Goal: Task Accomplishment & Management: Manage account settings

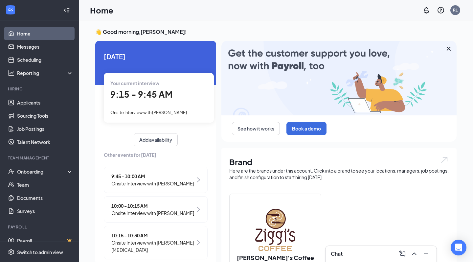
click at [121, 98] on span "9:15 - 9:45 AM" at bounding box center [141, 94] width 62 height 11
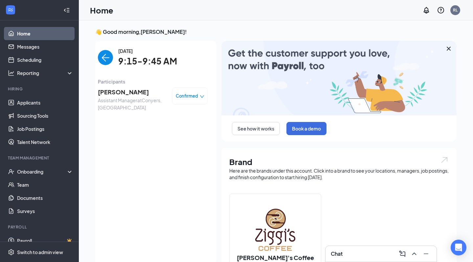
scroll to position [3, 0]
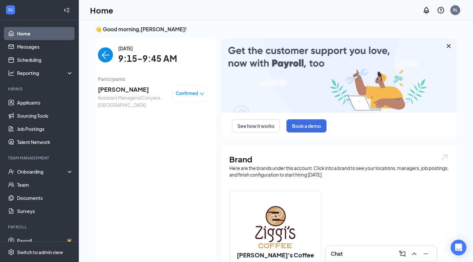
click at [125, 91] on span "[PERSON_NAME]" at bounding box center [132, 89] width 69 height 9
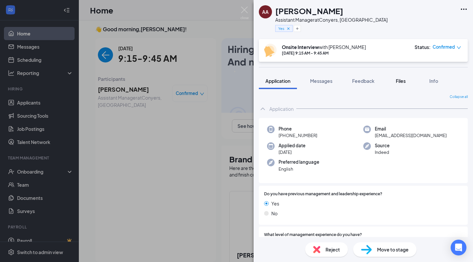
click at [401, 82] on span "Files" at bounding box center [401, 81] width 10 height 6
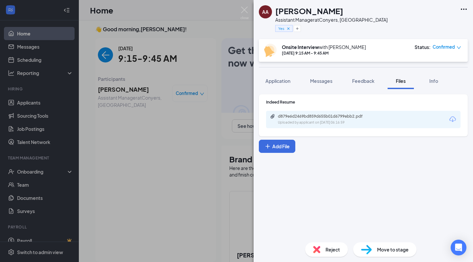
click at [351, 124] on div "Uploaded by applicant on Aug 19, 2025 at 06:16:59" at bounding box center [327, 122] width 99 height 5
click at [227, 53] on div "AA Akeziah Akins Assistant Manager at Conyers, GA Yes Onsite Interview with Raf…" at bounding box center [236, 131] width 473 height 262
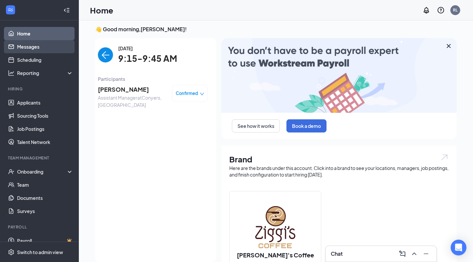
click at [40, 50] on link "Messages" at bounding box center [45, 46] width 56 height 13
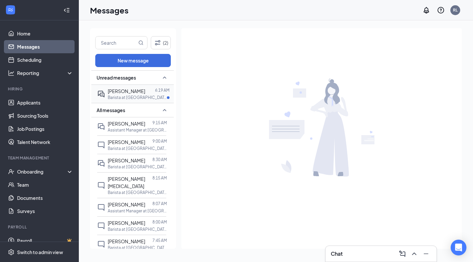
click at [132, 98] on p "Barista at [GEOGRAPHIC_DATA], [GEOGRAPHIC_DATA]" at bounding box center [137, 98] width 59 height 6
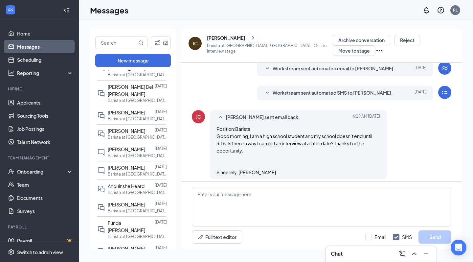
scroll to position [1189, 0]
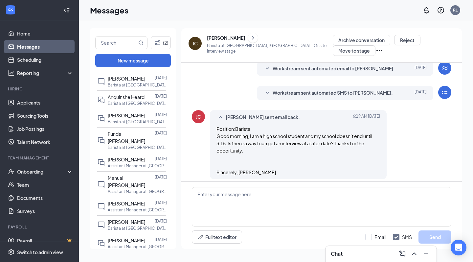
click at [360, 256] on div "Chat" at bounding box center [381, 253] width 101 height 11
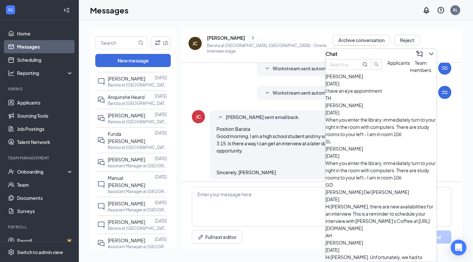
scroll to position [543, 0]
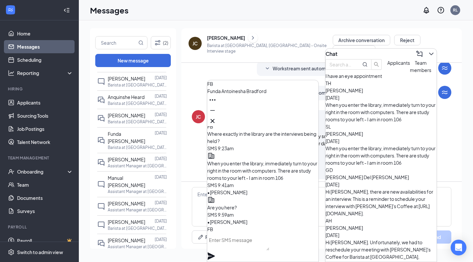
scroll to position [-12, 0]
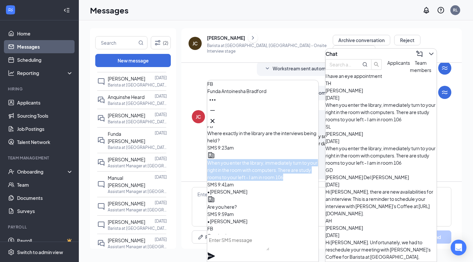
drag, startPoint x: 279, startPoint y: 173, endPoint x: 230, endPoint y: 147, distance: 55.7
click at [230, 159] on p "When you enter the library, immediately turn to your right in the room with com…" at bounding box center [262, 170] width 111 height 22
copy span "When you enter the library, immediately turn to your right in the room with com…"
click at [43, 35] on link "Home" at bounding box center [45, 33] width 56 height 13
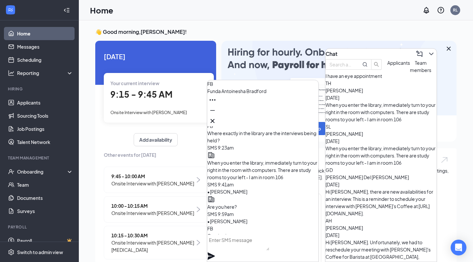
click at [274, 118] on div "FB Funda Antoinesha Bradford" at bounding box center [262, 103] width 111 height 46
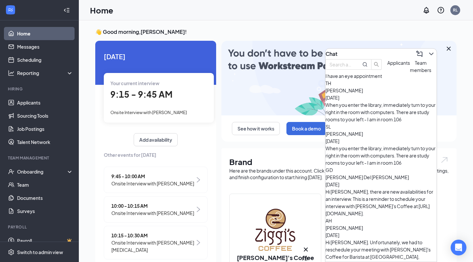
click at [381, 54] on div "Chat" at bounding box center [381, 54] width 111 height 11
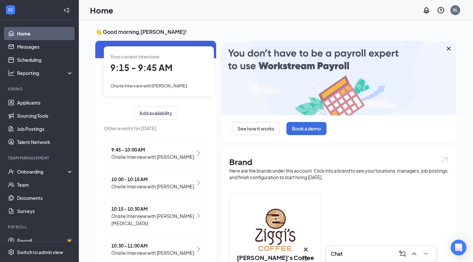
scroll to position [65, 0]
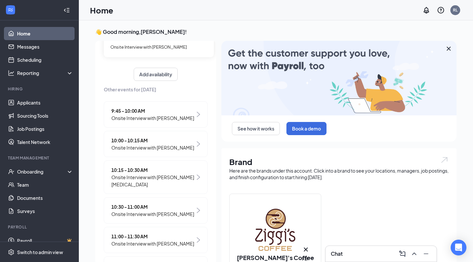
click at [186, 114] on span "Onsite Interview with ANIYAH WILLIAMS" at bounding box center [152, 117] width 83 height 7
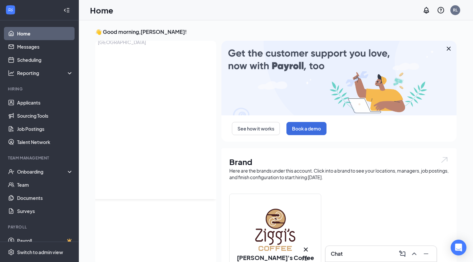
scroll to position [3, 0]
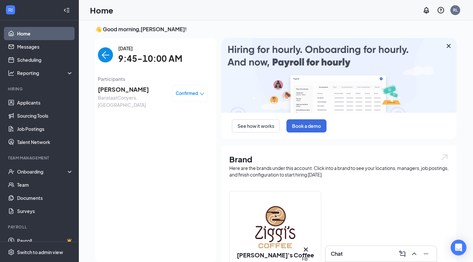
click at [129, 89] on span "ANIYAH WILLIAMS" at bounding box center [132, 89] width 69 height 9
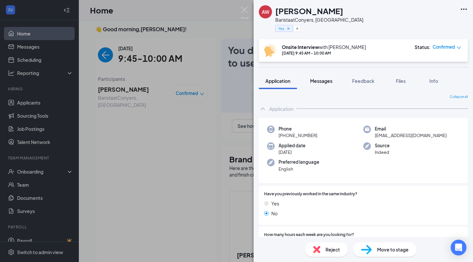
click at [321, 80] on span "Messages" at bounding box center [321, 81] width 22 height 6
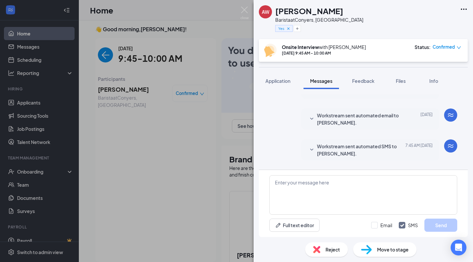
scroll to position [148, 0]
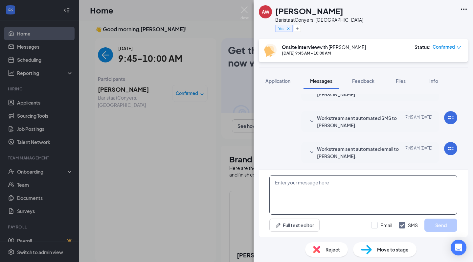
click at [308, 183] on textarea at bounding box center [363, 194] width 188 height 39
paste textarea "When you enter the library, immediately turn to your right in the room with com…"
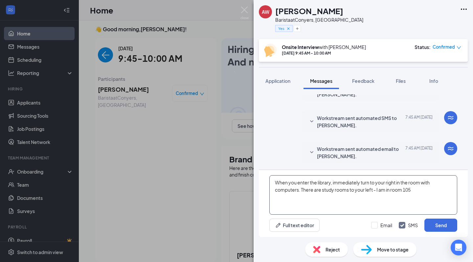
drag, startPoint x: 424, startPoint y: 192, endPoint x: 202, endPoint y: 170, distance: 223.5
click at [201, 170] on div "AW ANIYAH WILLIAMS Barista at Conyers, GA Yes Onsite Interview with Rafiq Light…" at bounding box center [236, 131] width 473 height 262
click at [410, 207] on textarea "When you enter the library, immediately turn to your right in the room with com…" at bounding box center [363, 194] width 188 height 39
click at [274, 190] on textarea "When you enter the library, immediately turn to your right in the room with com…" at bounding box center [363, 194] width 188 height 39
drag, startPoint x: 411, startPoint y: 190, endPoint x: 277, endPoint y: 183, distance: 134.9
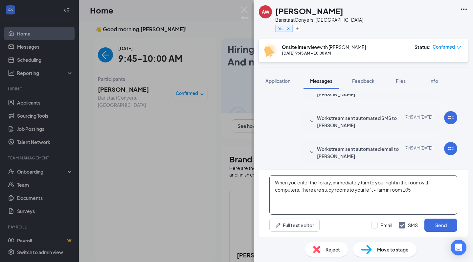
click at [277, 183] on textarea "When you enter the library, immediately turn to your right in the room with com…" at bounding box center [363, 194] width 188 height 39
type textarea "When you enter the library, immediately turn to your right in the room with com…"
drag, startPoint x: 441, startPoint y: 222, endPoint x: 396, endPoint y: 198, distance: 51.2
click at [396, 198] on div "When you enter the library, immediately turn to your right in the room with com…" at bounding box center [363, 203] width 209 height 67
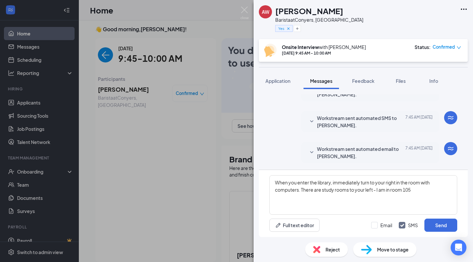
click at [384, 220] on div "Email SMS Send" at bounding box center [414, 225] width 86 height 13
click at [384, 224] on div "Email" at bounding box center [387, 225] width 12 height 7
click at [384, 224] on input "Email" at bounding box center [381, 225] width 21 height 7
checkbox input "true"
click at [456, 226] on button "Send" at bounding box center [441, 225] width 33 height 13
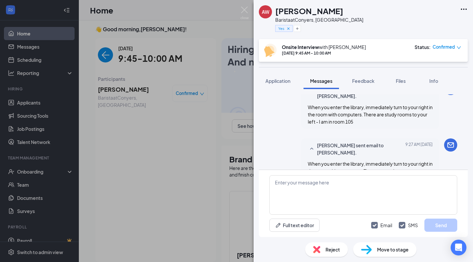
scroll to position [261, 0]
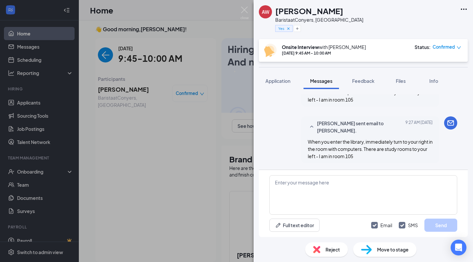
click at [83, 40] on div "AW ANIYAH WILLIAMS Barista at Conyers, GA Yes Onsite Interview with Rafiq Light…" at bounding box center [236, 131] width 473 height 262
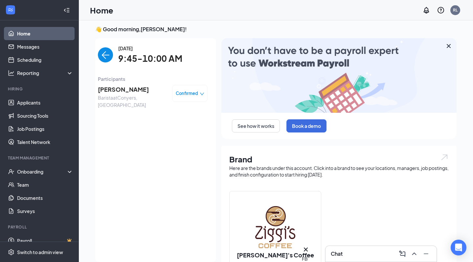
click at [111, 56] on img "back-button" at bounding box center [105, 54] width 15 height 15
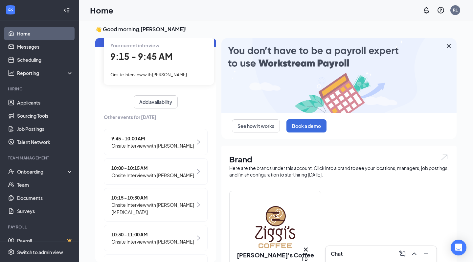
scroll to position [36, 0]
click at [147, 178] on span "Onsite Interview with [PERSON_NAME]" at bounding box center [152, 174] width 83 height 7
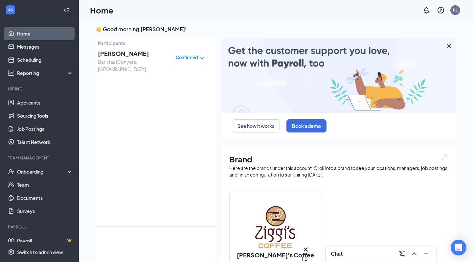
scroll to position [0, 0]
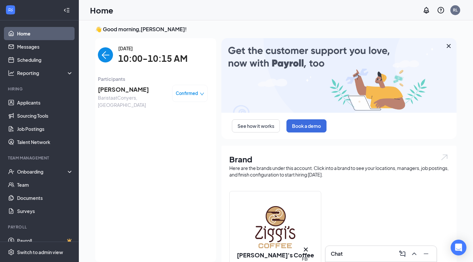
click at [124, 87] on span "[PERSON_NAME]" at bounding box center [132, 89] width 69 height 9
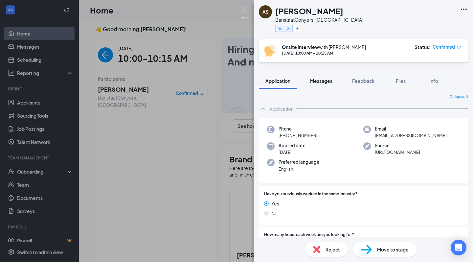
click at [317, 81] on span "Messages" at bounding box center [321, 81] width 22 height 6
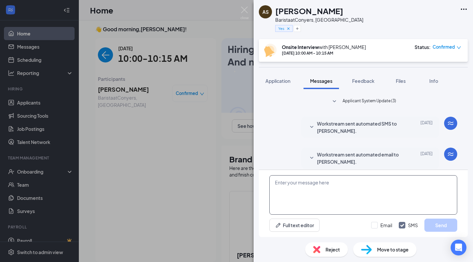
scroll to position [148, 0]
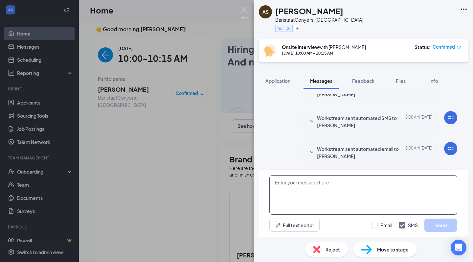
click at [312, 183] on textarea at bounding box center [363, 194] width 188 height 39
paste textarea "When you enter the library, immediately turn to your right in the room with com…"
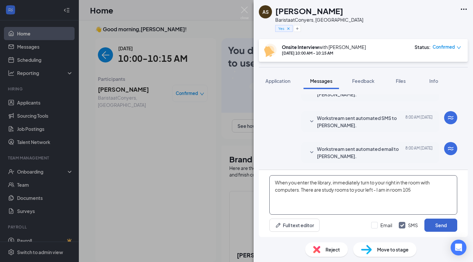
type textarea "When you enter the library, immediately turn to your right in the room with com…"
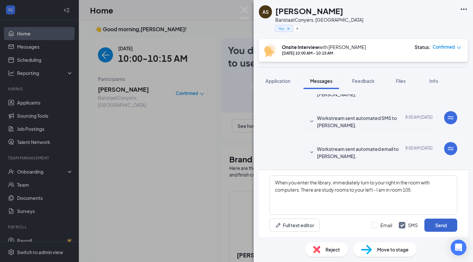
click at [432, 223] on button "Send" at bounding box center [441, 225] width 33 height 13
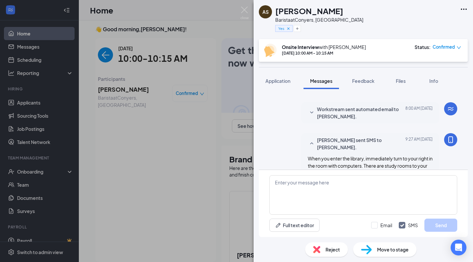
scroll to position [205, 0]
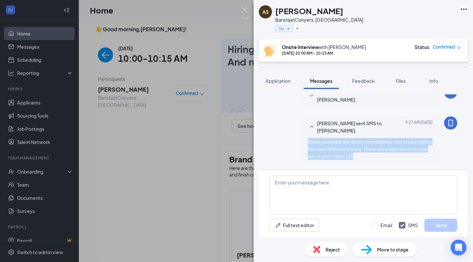
drag, startPoint x: 370, startPoint y: 156, endPoint x: 309, endPoint y: 143, distance: 61.9
click at [309, 143] on div "When you enter the library, immediately turn to your right in the room with com…" at bounding box center [370, 149] width 125 height 22
copy span "When you enter the library, immediately turn to your right in the room with com…"
click at [245, 12] on img at bounding box center [245, 13] width 8 height 13
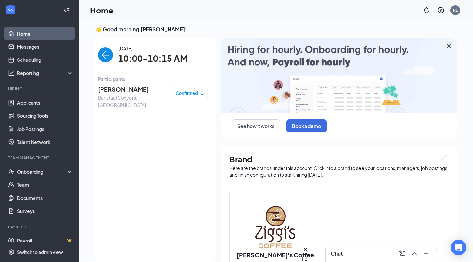
click at [26, 30] on link "Home" at bounding box center [45, 33] width 56 height 13
click at [107, 61] on img "back-button" at bounding box center [105, 54] width 15 height 15
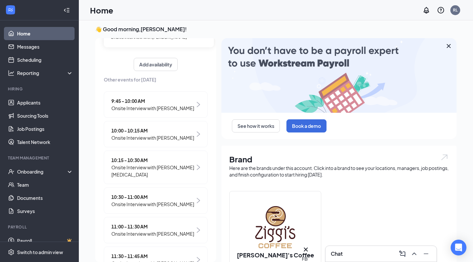
scroll to position [75, 0]
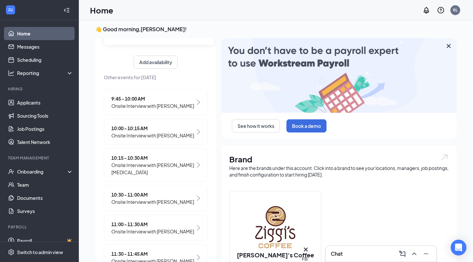
click at [141, 176] on span "Onsite Interview with [PERSON_NAME][MEDICAL_DATA]" at bounding box center [153, 168] width 84 height 14
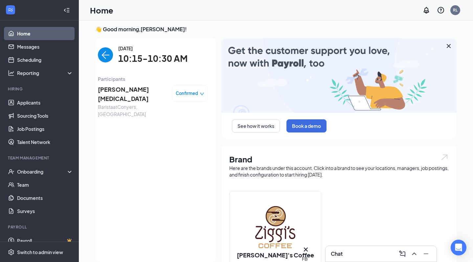
click at [116, 91] on span "[PERSON_NAME][MEDICAL_DATA]" at bounding box center [132, 94] width 69 height 19
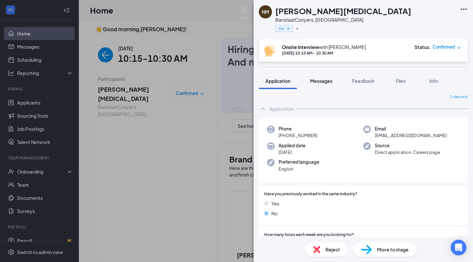
click at [323, 80] on span "Messages" at bounding box center [321, 81] width 22 height 6
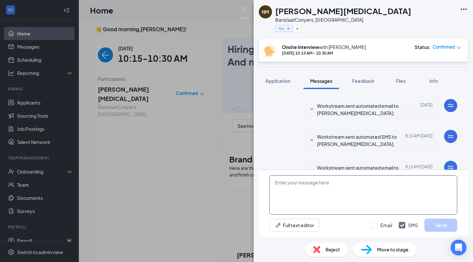
scroll to position [148, 0]
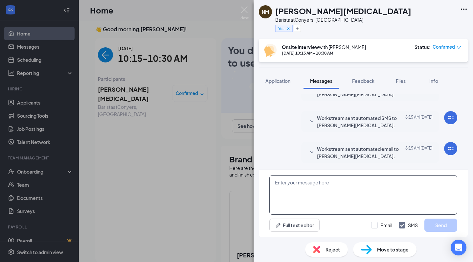
click at [331, 184] on textarea at bounding box center [363, 194] width 188 height 39
paste textarea "When you enter the library, immediately turn to your right in the room with com…"
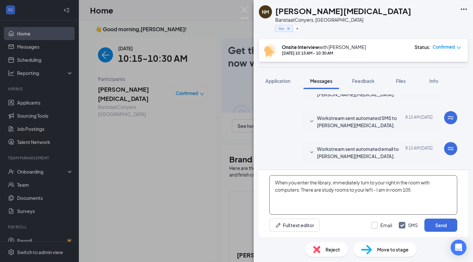
type textarea "When you enter the library, immediately turn to your right in the room with com…"
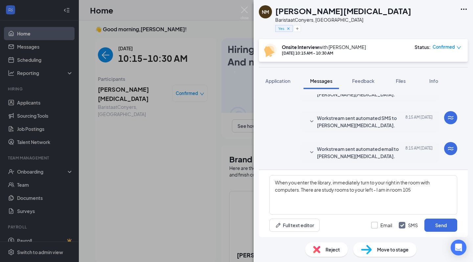
click at [385, 226] on div "Email" at bounding box center [387, 225] width 12 height 7
click at [385, 226] on input "Email" at bounding box center [381, 225] width 21 height 7
checkbox input "true"
click at [441, 227] on button "Send" at bounding box center [441, 225] width 33 height 13
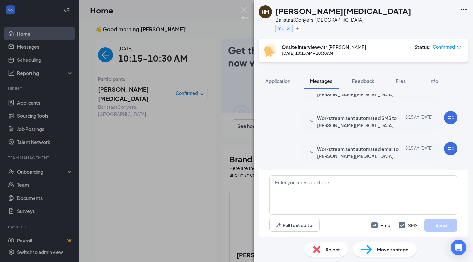
scroll to position [261, 0]
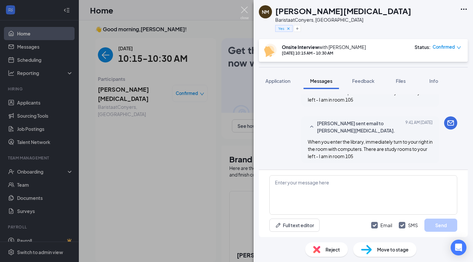
click at [244, 7] on img at bounding box center [245, 13] width 8 height 13
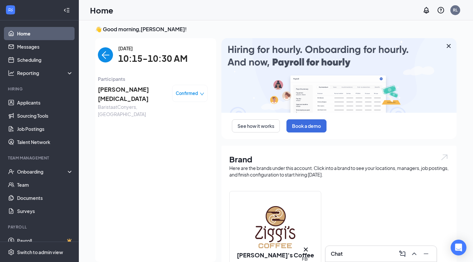
click at [106, 55] on img "back-button" at bounding box center [105, 54] width 15 height 15
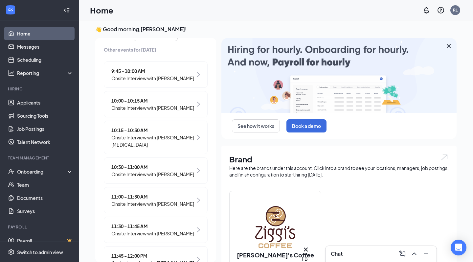
scroll to position [104, 0]
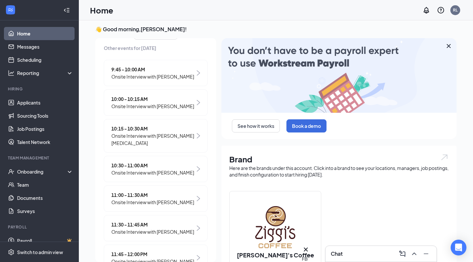
click at [147, 169] on span "10:30 - 11:00 AM" at bounding box center [152, 165] width 83 height 7
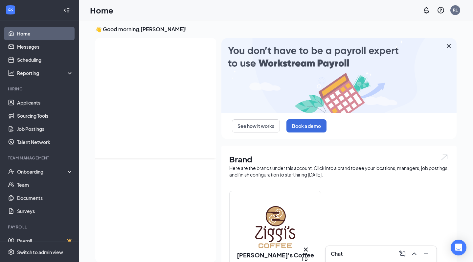
scroll to position [0, 0]
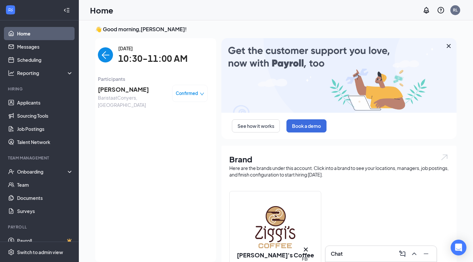
click at [125, 88] on span "[PERSON_NAME]" at bounding box center [132, 89] width 69 height 9
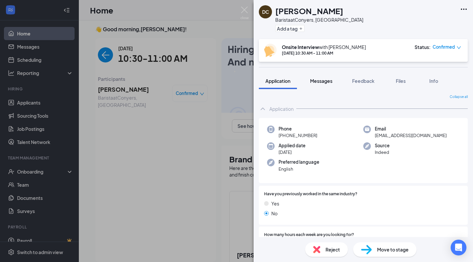
click at [328, 81] on span "Messages" at bounding box center [321, 81] width 22 height 6
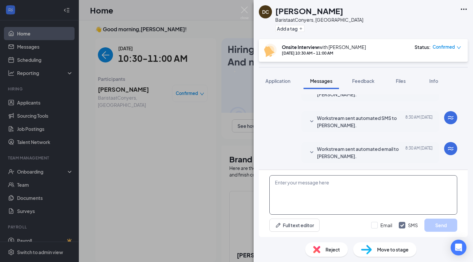
scroll to position [231, 0]
click at [324, 184] on textarea at bounding box center [363, 194] width 188 height 39
paste textarea "When you enter the library, immediately turn to your right in the room with com…"
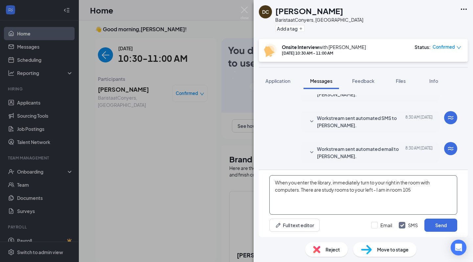
type textarea "When you enter the library, immediately turn to your right in the room with com…"
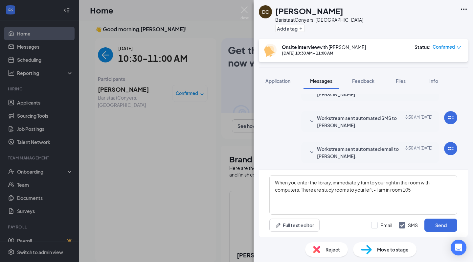
click at [373, 221] on div "Email SMS Send" at bounding box center [414, 225] width 86 height 13
click at [375, 226] on div at bounding box center [374, 225] width 7 height 7
click at [375, 226] on input "Email" at bounding box center [381, 225] width 21 height 7
checkbox input "true"
click at [436, 225] on button "Send" at bounding box center [441, 225] width 33 height 13
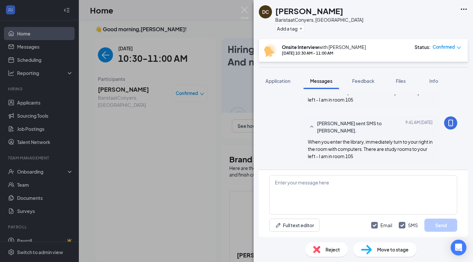
scroll to position [344, 0]
click at [148, 33] on div "DC Dashawn Carroll Barista at Conyers, GA Add a tag Onsite Interview with Rafiq…" at bounding box center [236, 131] width 473 height 262
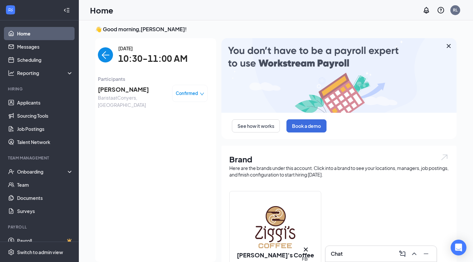
click at [106, 54] on img "back-button" at bounding box center [105, 54] width 15 height 15
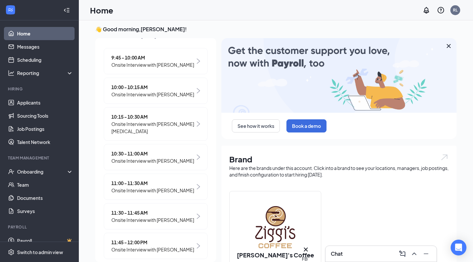
scroll to position [121, 0]
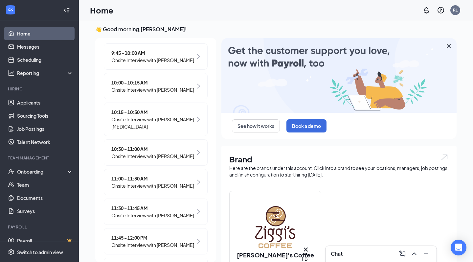
click at [154, 189] on span "Onsite Interview with [PERSON_NAME]" at bounding box center [152, 185] width 83 height 7
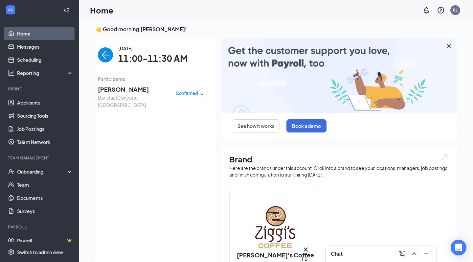
click at [137, 90] on span "[PERSON_NAME]" at bounding box center [132, 89] width 69 height 9
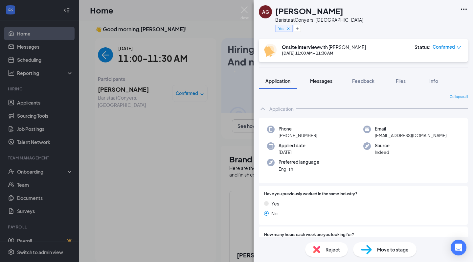
click at [323, 78] on span "Messages" at bounding box center [321, 81] width 22 height 6
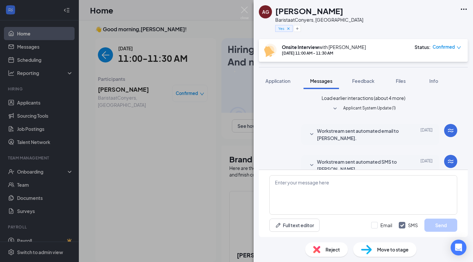
scroll to position [231, 0]
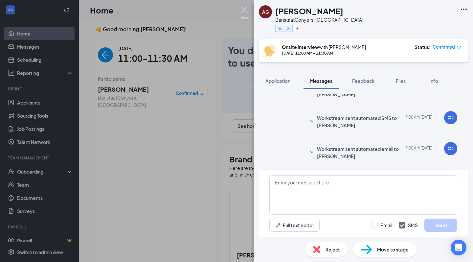
click at [244, 9] on img at bounding box center [245, 13] width 8 height 13
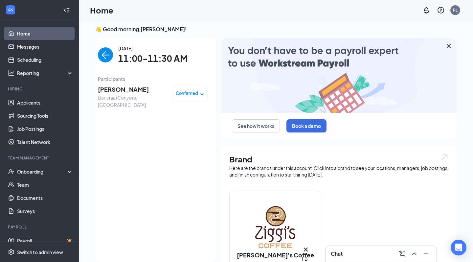
click at [106, 51] on img "back-button" at bounding box center [105, 54] width 15 height 15
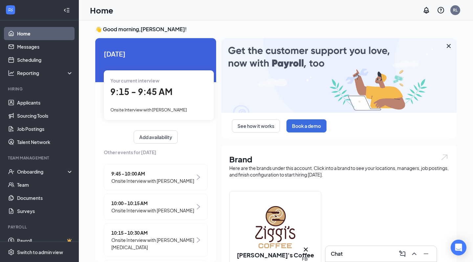
click at [338, 255] on h3 "Chat" at bounding box center [337, 253] width 12 height 7
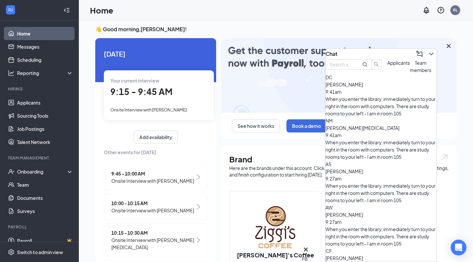
click at [363, 212] on span "ANIYAH WILLIAMS" at bounding box center [344, 215] width 37 height 6
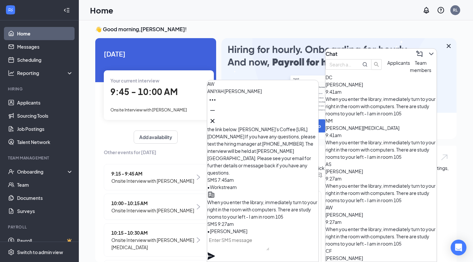
click at [160, 94] on span "9:45 - 10:00 AM" at bounding box center [143, 91] width 67 height 11
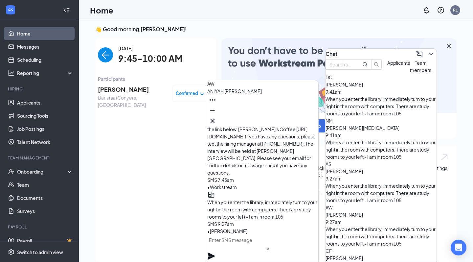
click at [375, 225] on div "When you enter the library, immediately turn to your right in the room with com…" at bounding box center [381, 236] width 111 height 22
click at [264, 250] on textarea at bounding box center [238, 243] width 62 height 16
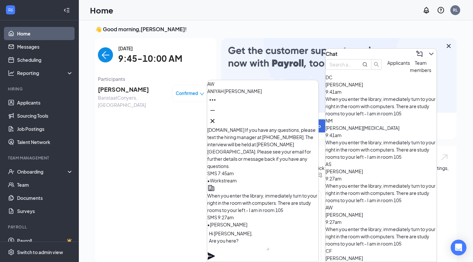
type textarea "Hi Aniyah, Are you here?"
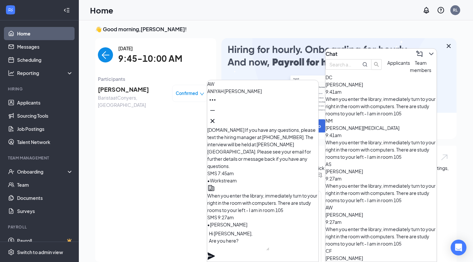
click at [215, 252] on icon "Plane" at bounding box center [211, 255] width 7 height 7
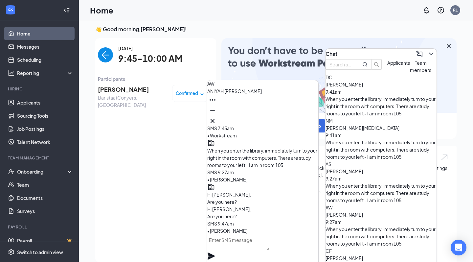
scroll to position [0, 0]
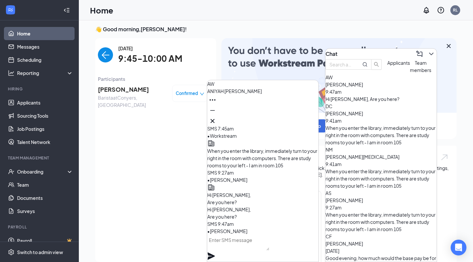
click at [366, 103] on div "Hi Aniyah, Are you here?" at bounding box center [381, 98] width 111 height 7
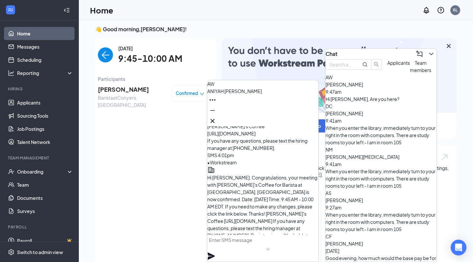
scroll to position [-250, 0]
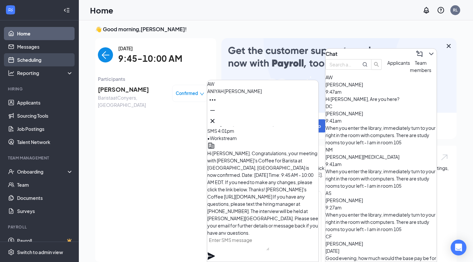
click at [31, 59] on link "Scheduling" at bounding box center [45, 59] width 56 height 13
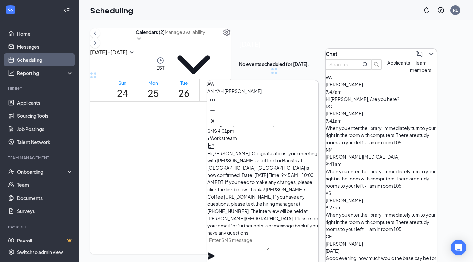
scroll to position [323, 0]
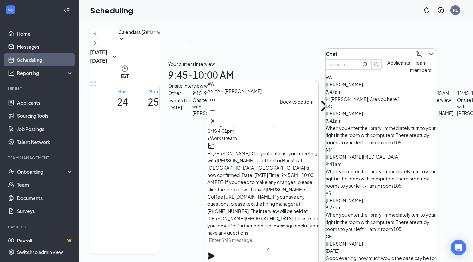
click at [217, 114] on icon "Minimize" at bounding box center [213, 110] width 8 height 8
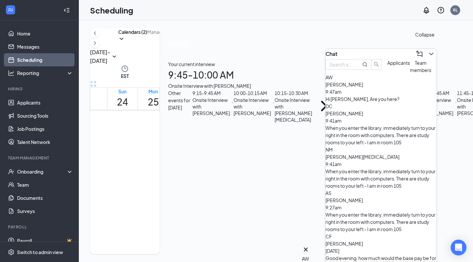
click at [427, 50] on icon "ChevronDown" at bounding box center [431, 54] width 8 height 8
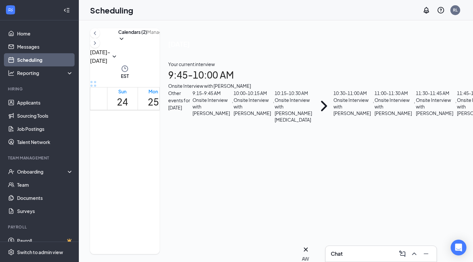
scroll to position [530, 0]
click at [310, 255] on div "AW" at bounding box center [306, 258] width 8 height 7
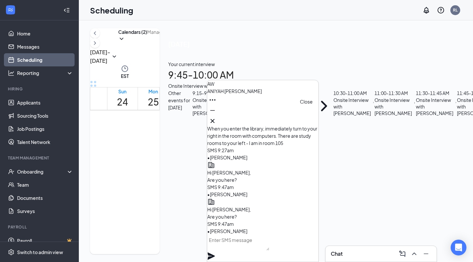
click at [217, 120] on icon "Cross" at bounding box center [213, 121] width 8 height 8
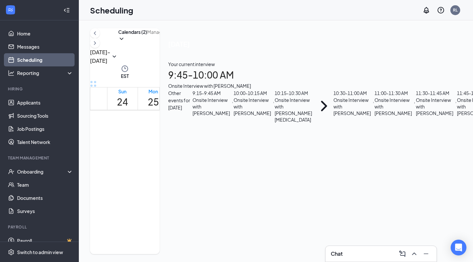
scroll to position [314, 0]
click at [44, 35] on link "Home" at bounding box center [45, 33] width 56 height 13
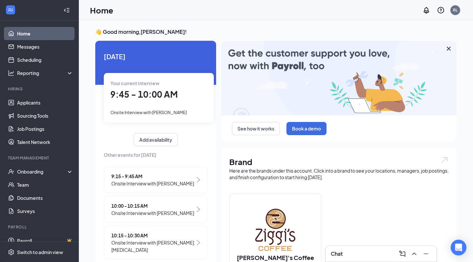
scroll to position [13, 0]
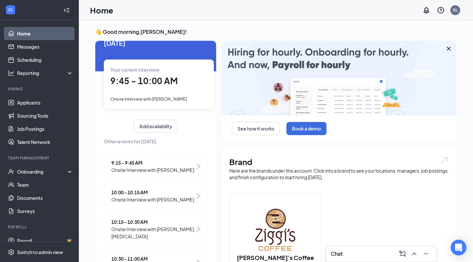
click at [170, 196] on span "Onsite Interview with [PERSON_NAME]" at bounding box center [152, 199] width 83 height 7
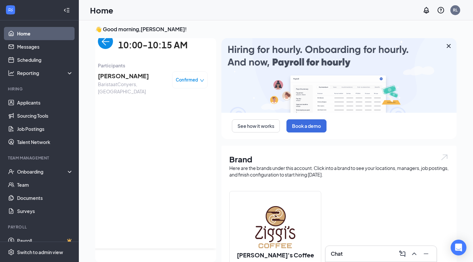
scroll to position [0, 0]
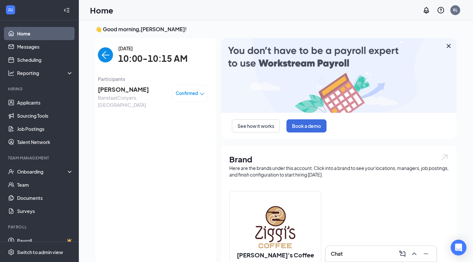
click at [132, 87] on span "[PERSON_NAME]" at bounding box center [132, 89] width 69 height 9
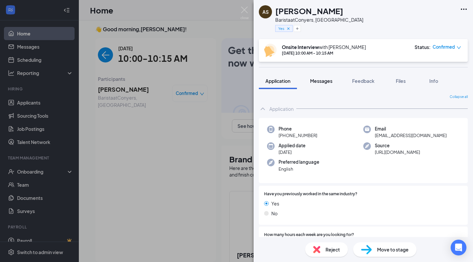
click at [312, 79] on span "Messages" at bounding box center [321, 81] width 22 height 6
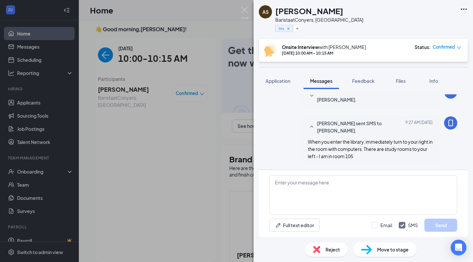
scroll to position [226, 0]
click at [246, 9] on img at bounding box center [245, 13] width 8 height 13
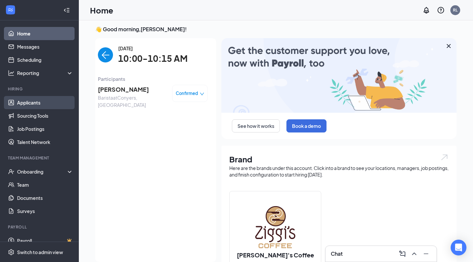
click at [40, 105] on link "Applicants" at bounding box center [45, 102] width 56 height 13
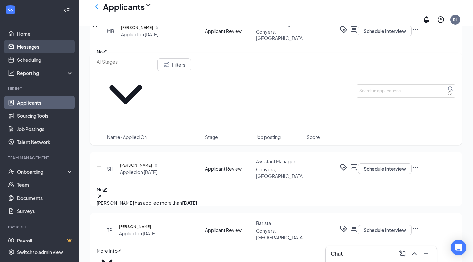
scroll to position [3552, 0]
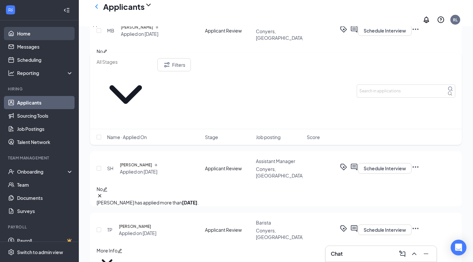
click at [31, 31] on link "Home" at bounding box center [45, 33] width 56 height 13
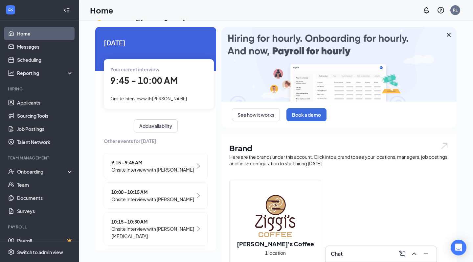
click at [169, 84] on span "9:45 - 10:00 AM" at bounding box center [143, 80] width 67 height 11
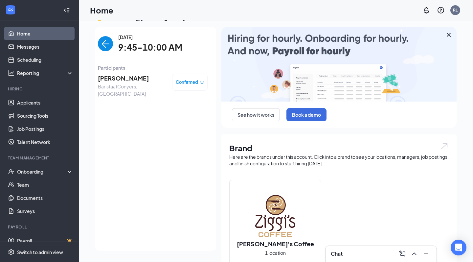
click at [190, 84] on span "Confirmed" at bounding box center [187, 82] width 22 height 7
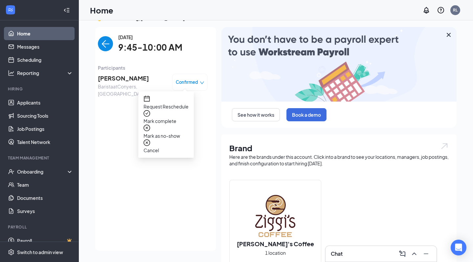
click at [185, 132] on span "Mark as no-show" at bounding box center [166, 135] width 45 height 7
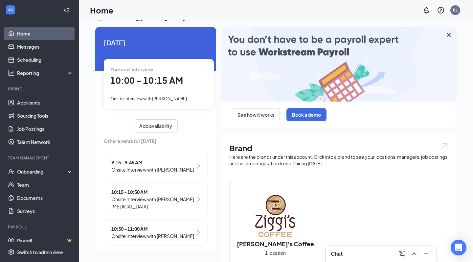
type textarea "N"
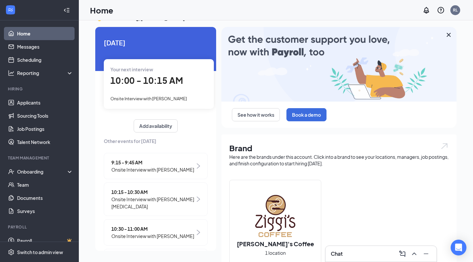
type textarea "Interview no show"
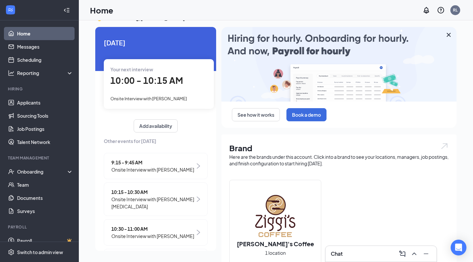
scroll to position [15, 0]
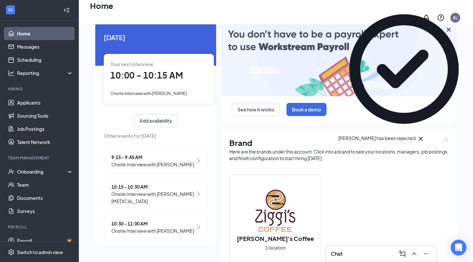
scroll to position [25, 0]
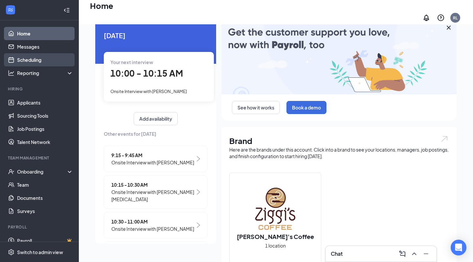
click at [45, 58] on link "Scheduling" at bounding box center [45, 59] width 56 height 13
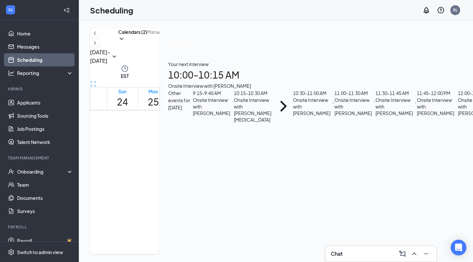
scroll to position [333, 0]
click at [37, 35] on link "Home" at bounding box center [45, 33] width 56 height 13
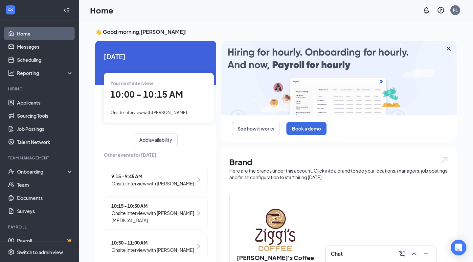
click at [155, 97] on span "10:00 - 10:15 AM" at bounding box center [146, 94] width 73 height 11
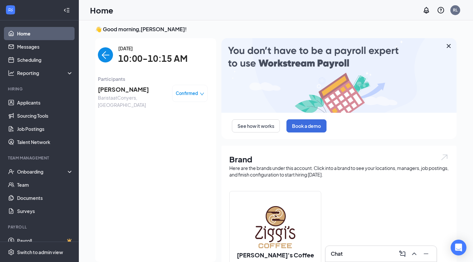
click at [142, 88] on span "[PERSON_NAME]" at bounding box center [132, 89] width 69 height 9
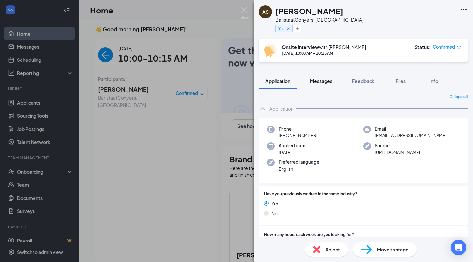
click at [325, 80] on span "Messages" at bounding box center [321, 81] width 22 height 6
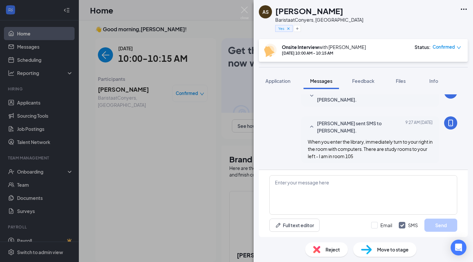
scroll to position [226, 0]
click at [247, 13] on img at bounding box center [245, 13] width 8 height 13
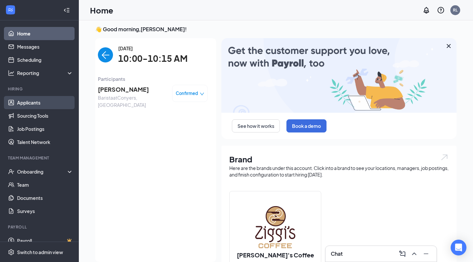
click at [46, 102] on link "Applicants" at bounding box center [45, 102] width 56 height 13
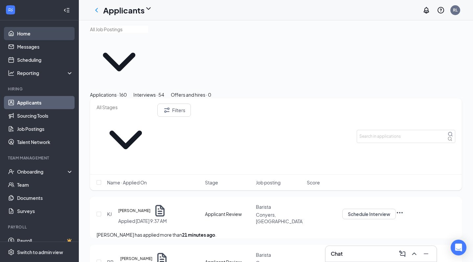
click at [45, 35] on link "Home" at bounding box center [45, 33] width 56 height 13
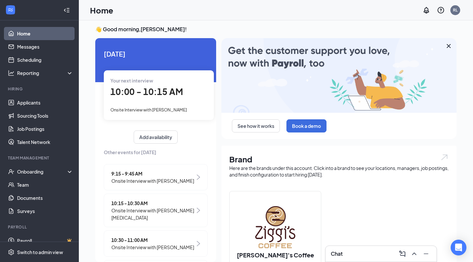
click at [167, 91] on span "10:00 - 10:15 AM" at bounding box center [146, 91] width 73 height 11
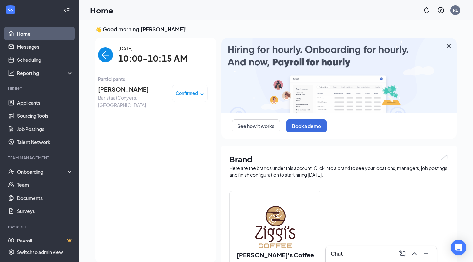
click at [141, 87] on span "[PERSON_NAME]" at bounding box center [132, 89] width 69 height 9
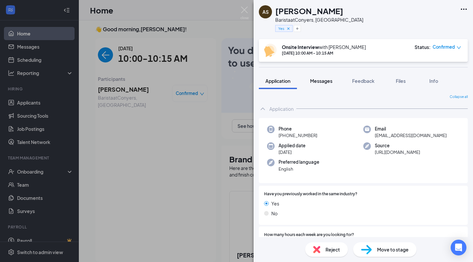
click at [331, 82] on span "Messages" at bounding box center [321, 81] width 22 height 6
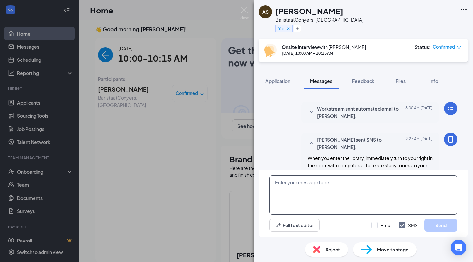
scroll to position [226, 0]
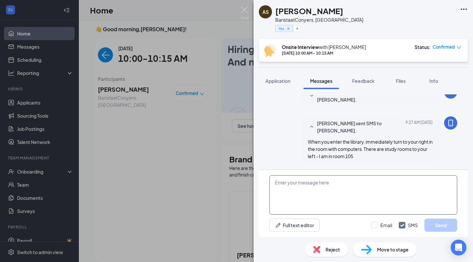
click at [325, 203] on textarea at bounding box center [363, 194] width 188 height 39
type textarea "Hi [PERSON_NAME], are you here?"
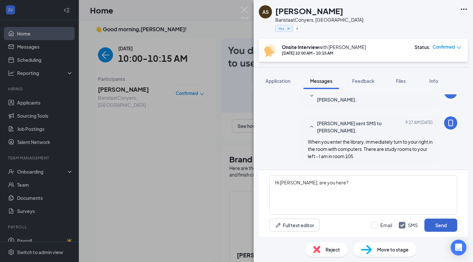
click at [441, 227] on button "Send" at bounding box center [441, 225] width 33 height 13
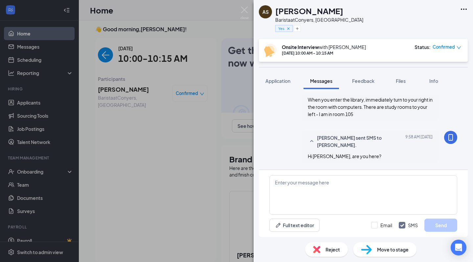
scroll to position [268, 0]
click at [245, 11] on img at bounding box center [245, 13] width 8 height 13
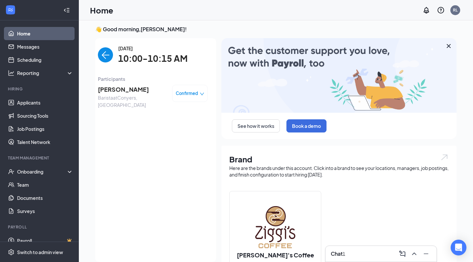
click at [108, 52] on img "back-button" at bounding box center [105, 54] width 15 height 15
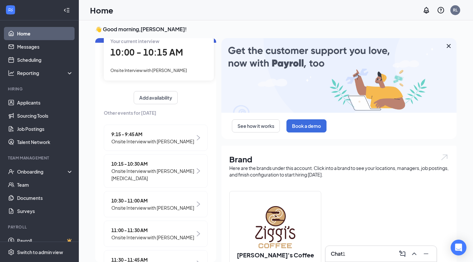
scroll to position [40, 0]
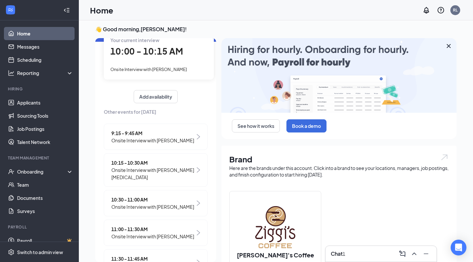
click at [147, 51] on span "10:00 - 10:15 AM" at bounding box center [146, 51] width 73 height 11
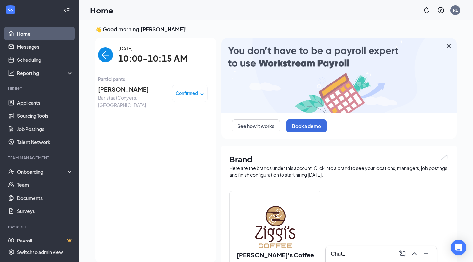
click at [345, 252] on div "1" at bounding box center [344, 253] width 3 height 7
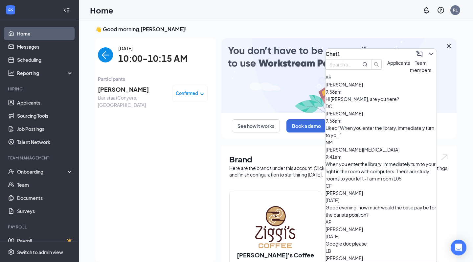
click at [394, 103] on div "Hi [PERSON_NAME], are you here?" at bounding box center [381, 98] width 111 height 7
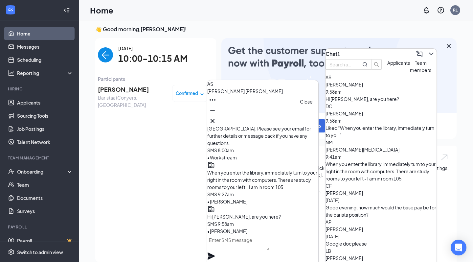
click at [217, 120] on icon "Cross" at bounding box center [213, 121] width 8 height 8
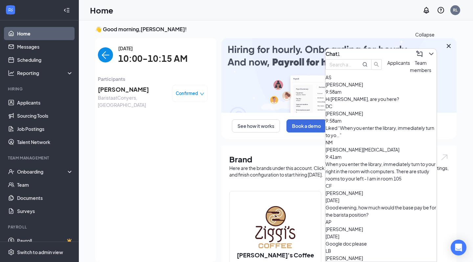
click at [427, 54] on icon "ChevronDown" at bounding box center [431, 54] width 8 height 8
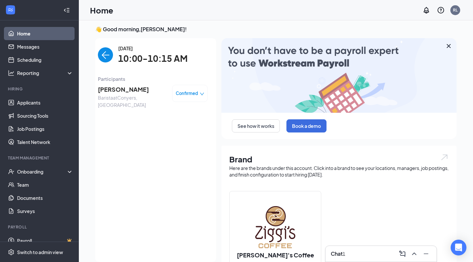
click at [105, 59] on img "back-button" at bounding box center [105, 54] width 15 height 15
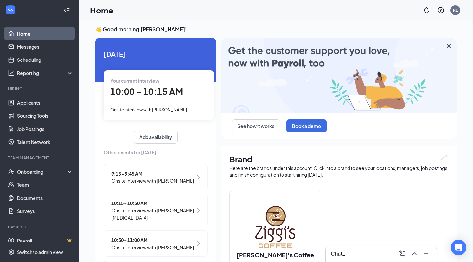
click at [160, 98] on div "Your current interview 10:00 - 10:15 AM Onsite Interview with Amanda Simonton" at bounding box center [159, 94] width 110 height 49
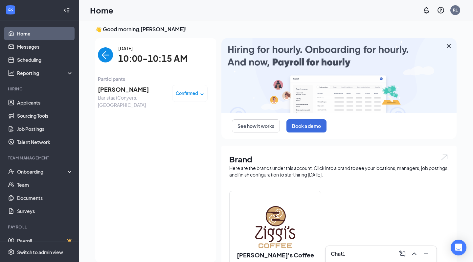
click at [349, 248] on div "Chat 1" at bounding box center [381, 254] width 111 height 16
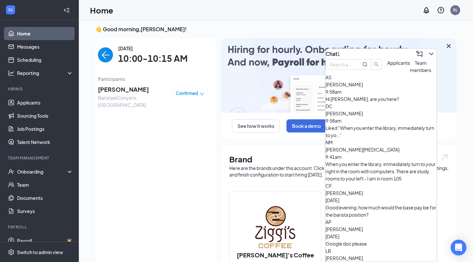
click at [364, 103] on div "Hi [PERSON_NAME], are you here?" at bounding box center [381, 98] width 111 height 7
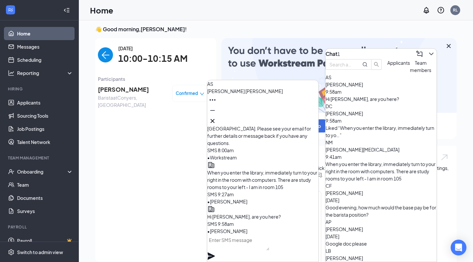
click at [123, 90] on span "[PERSON_NAME]" at bounding box center [132, 89] width 69 height 9
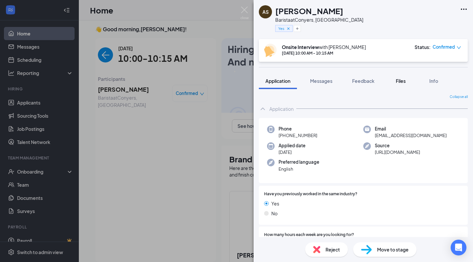
click at [408, 78] on button "Files" at bounding box center [401, 81] width 26 height 16
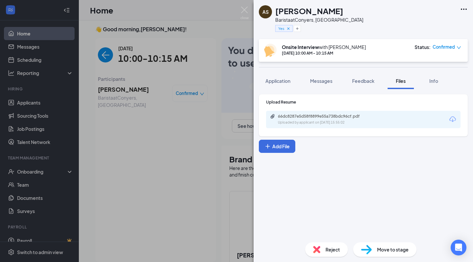
click at [353, 121] on div "Uploaded by applicant on Aug 22, 2025 at 15:55:02" at bounding box center [327, 122] width 99 height 5
click at [144, 115] on div "AS Amanda Simonton Barista at Conyers, GA Yes Onsite Interview with Rafiq Light…" at bounding box center [236, 131] width 473 height 262
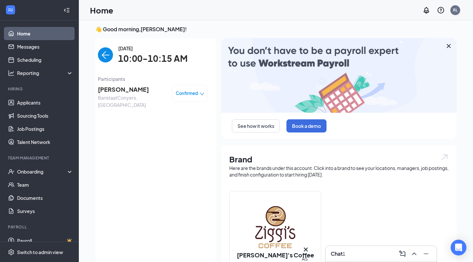
click at [33, 35] on link "Home" at bounding box center [45, 33] width 56 height 13
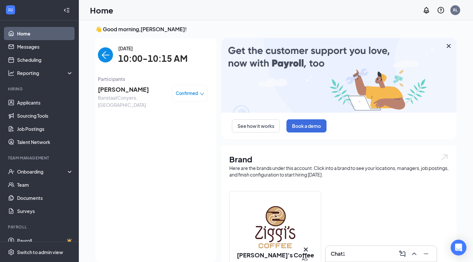
click at [111, 54] on img "back-button" at bounding box center [105, 54] width 15 height 15
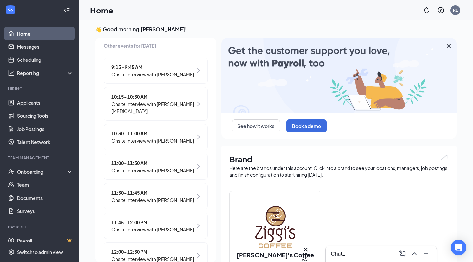
scroll to position [73, 0]
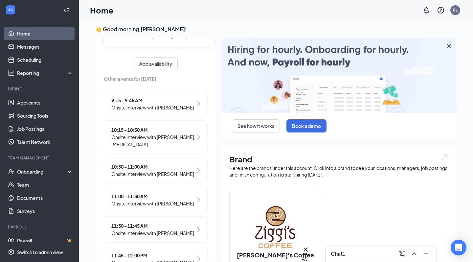
click at [164, 138] on span "Onsite Interview with [PERSON_NAME][MEDICAL_DATA]" at bounding box center [153, 140] width 84 height 14
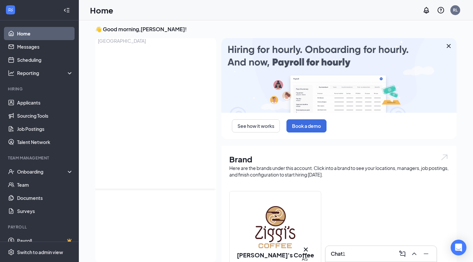
scroll to position [0, 0]
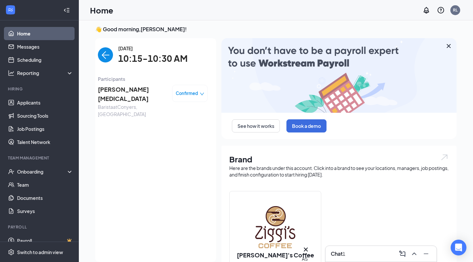
click at [121, 88] on span "[PERSON_NAME][MEDICAL_DATA]" at bounding box center [132, 94] width 69 height 19
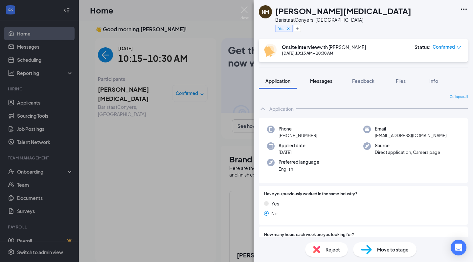
click at [320, 82] on span "Messages" at bounding box center [321, 81] width 22 height 6
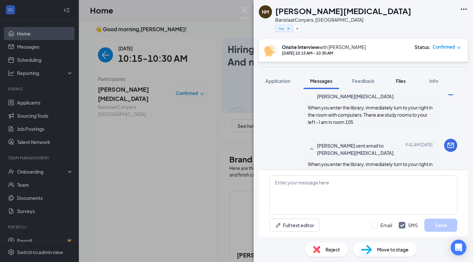
scroll to position [282, 0]
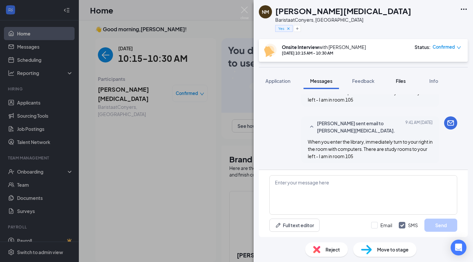
click at [404, 81] on span "Files" at bounding box center [401, 81] width 10 height 6
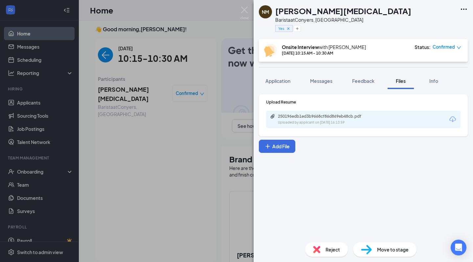
click at [329, 113] on div "250196edb1ed3b9668cf86d869eb48cb.pdf Uploaded by applicant on Aug 22, 2025 at 1…" at bounding box center [363, 119] width 195 height 17
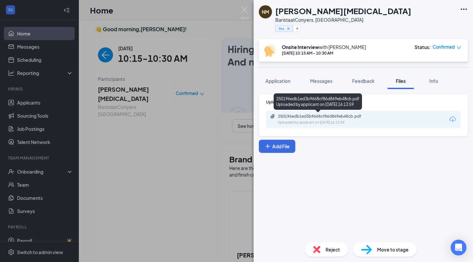
click at [329, 117] on div "250196edb1ed3b9668cf86d869eb48cb.pdf" at bounding box center [324, 116] width 92 height 5
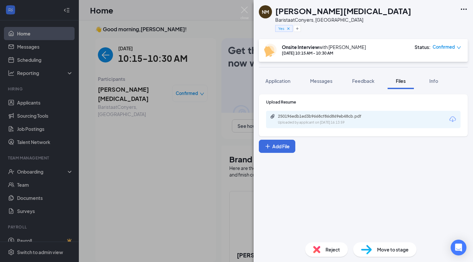
click at [204, 133] on div "NM Nicole Muse Barista at Conyers, GA Yes Onsite Interview with Rafiq Lightwala…" at bounding box center [236, 131] width 473 height 262
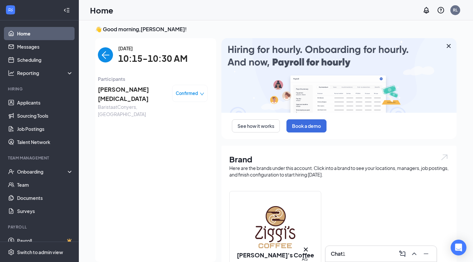
click at [341, 257] on h3 "Chat" at bounding box center [337, 253] width 12 height 7
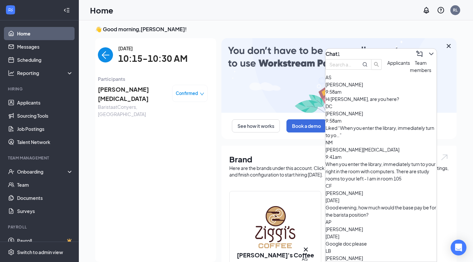
click at [380, 103] on div "AS Amanda Simonton 9:58am Hi Amanda, are you here?" at bounding box center [381, 88] width 111 height 29
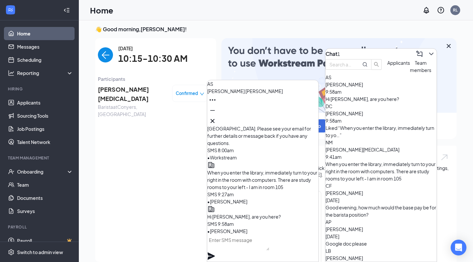
scroll to position [-3, 0]
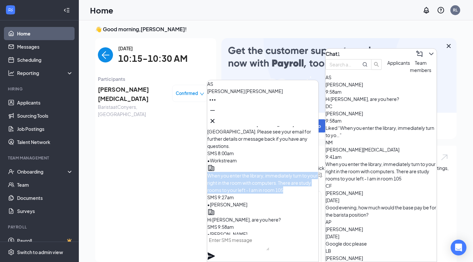
drag, startPoint x: 276, startPoint y: 192, endPoint x: 230, endPoint y: 166, distance: 52.5
click at [230, 172] on p "When you enter the library, immediately turn to your right in the room with com…" at bounding box center [262, 183] width 111 height 22
copy span "When you enter the library, immediately turn to your right in the room with com…"
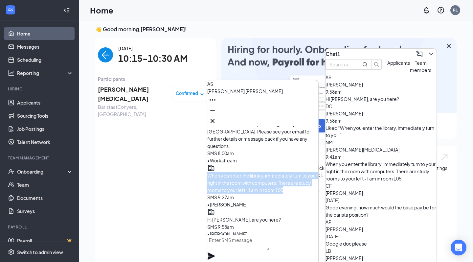
click at [217, 117] on icon "Cross" at bounding box center [213, 121] width 8 height 8
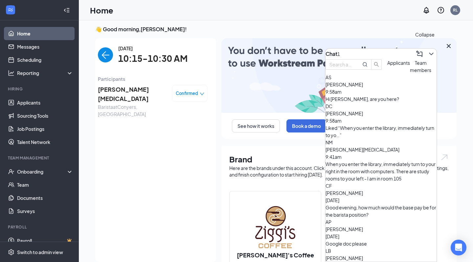
click at [427, 53] on icon "ChevronDown" at bounding box center [431, 54] width 8 height 8
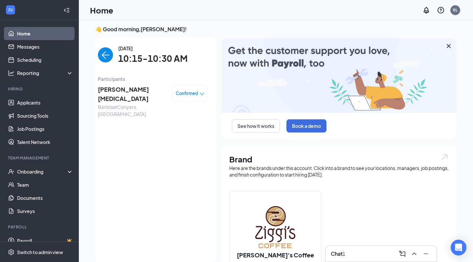
click at [106, 48] on img "back-button" at bounding box center [105, 54] width 15 height 15
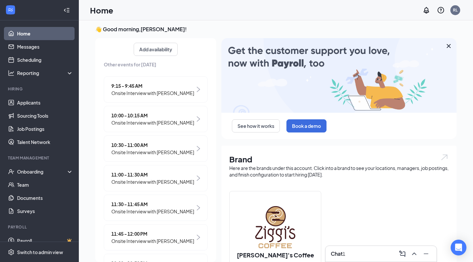
scroll to position [98, 0]
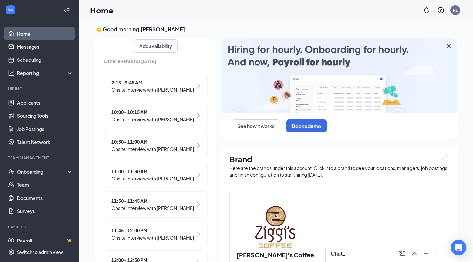
click at [169, 177] on span "Onsite Interview with [PERSON_NAME]" at bounding box center [152, 178] width 83 height 7
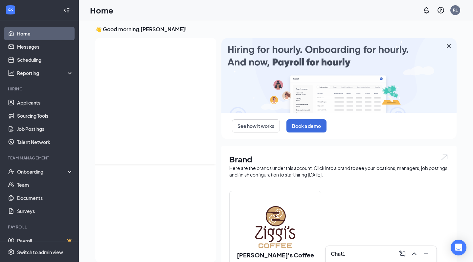
scroll to position [0, 0]
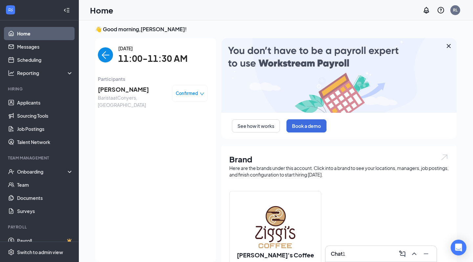
click at [114, 88] on span "[PERSON_NAME]" at bounding box center [132, 89] width 69 height 9
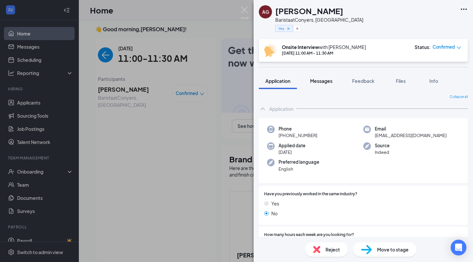
click at [314, 77] on button "Messages" at bounding box center [321, 81] width 35 height 16
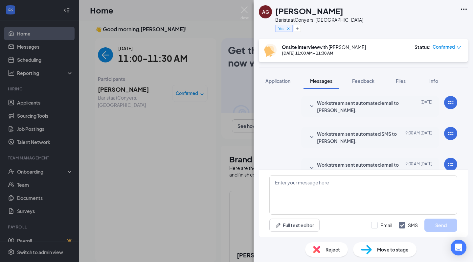
scroll to position [231, 0]
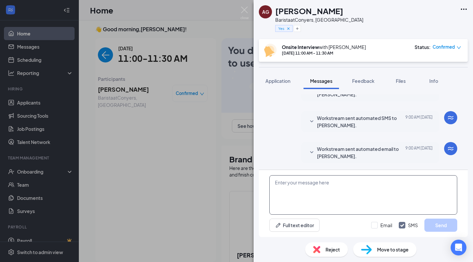
click at [328, 186] on textarea at bounding box center [363, 194] width 188 height 39
paste textarea "When you enter the library, immediately turn to your right in the room with com…"
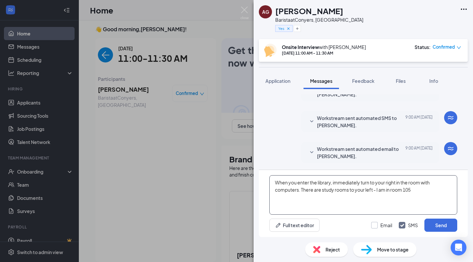
type textarea "When you enter the library, immediately turn to your right in the room with com…"
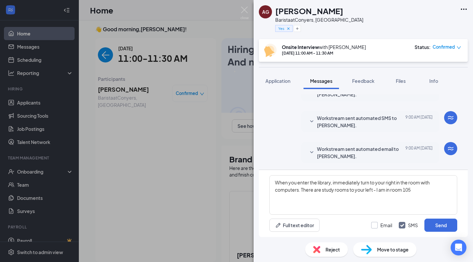
click at [376, 223] on div at bounding box center [374, 225] width 7 height 7
click at [376, 223] on input "Email" at bounding box center [381, 225] width 21 height 7
checkbox input "true"
click at [442, 224] on button "Send" at bounding box center [441, 225] width 33 height 13
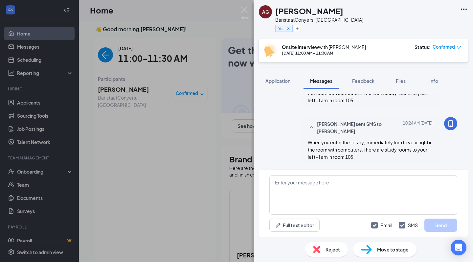
scroll to position [344, 0]
click at [152, 139] on div "AG Amirah Guthrie Barista at Conyers, GA Yes Onsite Interview with Rafiq Lightw…" at bounding box center [236, 131] width 473 height 262
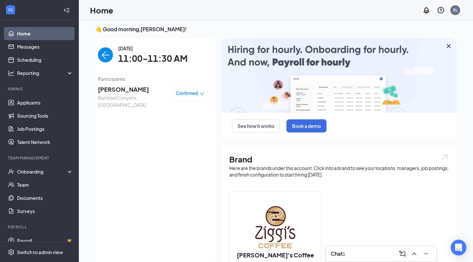
click at [105, 59] on img "back-button" at bounding box center [105, 54] width 15 height 15
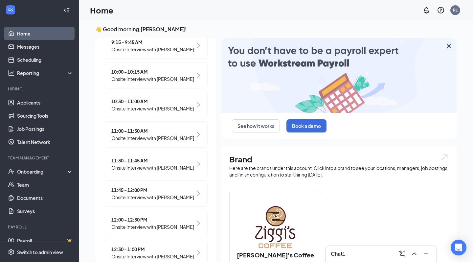
scroll to position [142, 0]
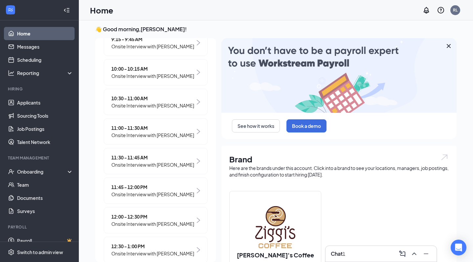
click at [151, 161] on span "Onsite Interview with [PERSON_NAME]" at bounding box center [152, 164] width 83 height 7
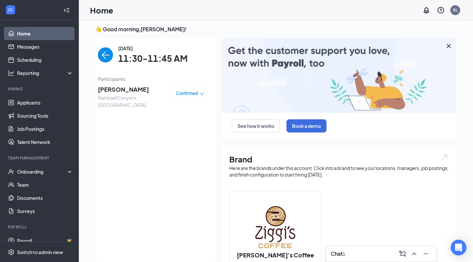
click at [115, 89] on span "[PERSON_NAME]" at bounding box center [132, 89] width 69 height 9
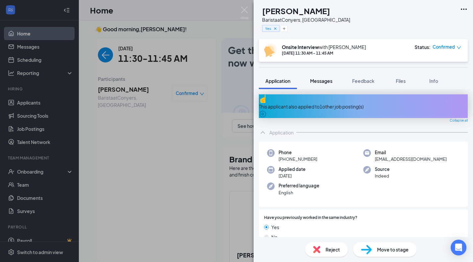
click at [327, 78] on span "Messages" at bounding box center [321, 81] width 22 height 6
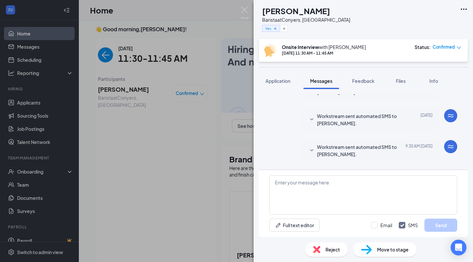
scroll to position [148, 0]
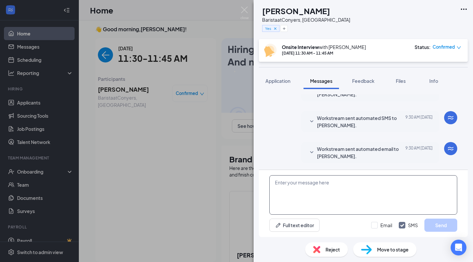
click at [330, 187] on textarea at bounding box center [363, 194] width 188 height 39
paste textarea "When you enter the library, immediately turn to your right in the room with com…"
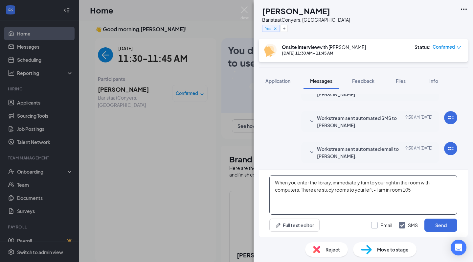
type textarea "When you enter the library, immediately turn to your right in the room with com…"
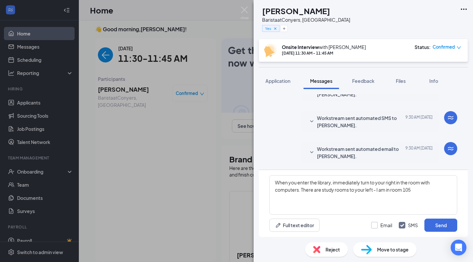
click at [375, 222] on input "Email" at bounding box center [381, 225] width 21 height 7
checkbox input "true"
click at [447, 230] on button "Send" at bounding box center [441, 225] width 33 height 13
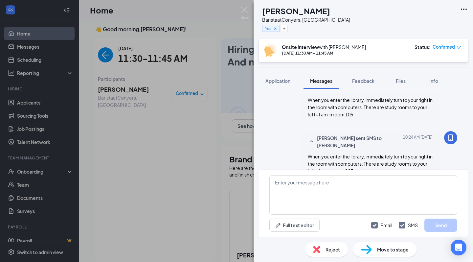
scroll to position [261, 0]
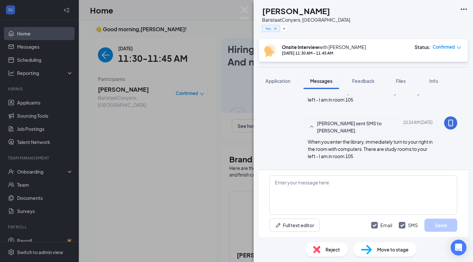
click at [207, 4] on div "BJ Binta Jatta Barista at Conyers, GA Yes Onsite Interview with Rafiq Lightwala…" at bounding box center [236, 131] width 473 height 262
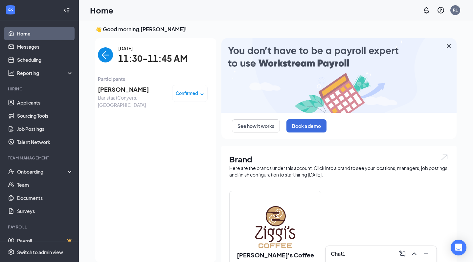
click at [107, 56] on img "back-button" at bounding box center [105, 54] width 15 height 15
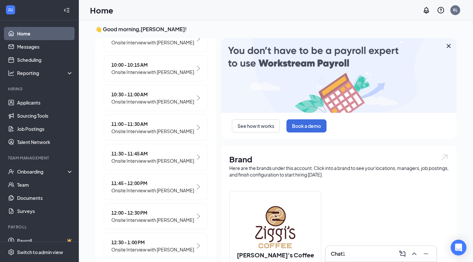
scroll to position [186, 0]
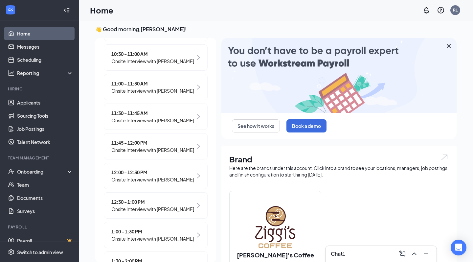
click at [149, 139] on span "11:45 - 12:00 PM" at bounding box center [152, 142] width 83 height 7
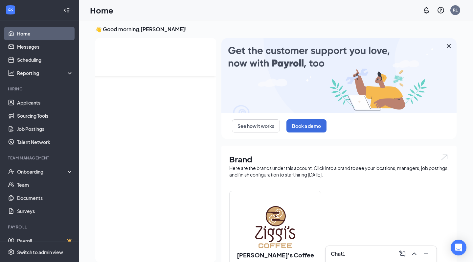
scroll to position [0, 0]
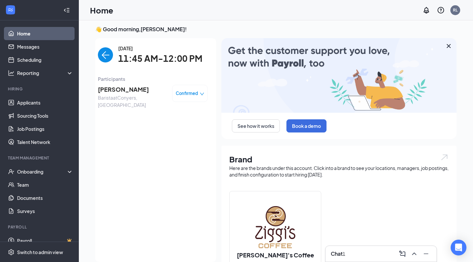
click at [124, 89] on span "[PERSON_NAME]" at bounding box center [132, 89] width 69 height 9
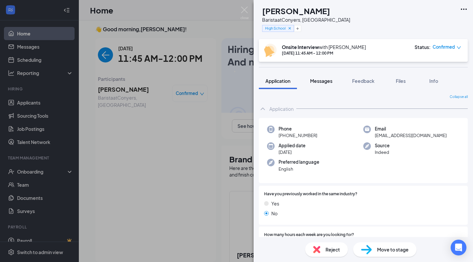
click at [325, 80] on span "Messages" at bounding box center [321, 81] width 22 height 6
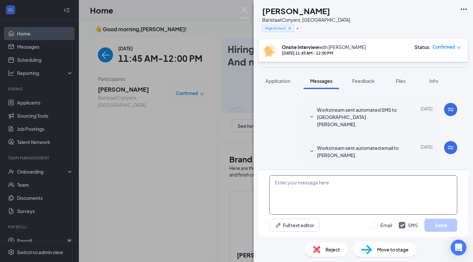
scroll to position [355, 0]
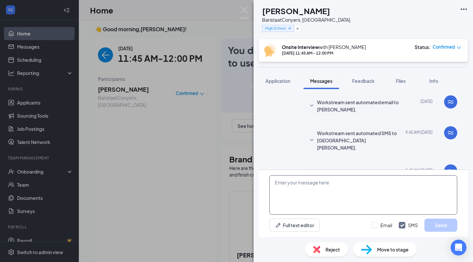
click at [314, 194] on textarea at bounding box center [363, 194] width 188 height 39
paste textarea "When you enter the library, immediately turn to your right in the room with com…"
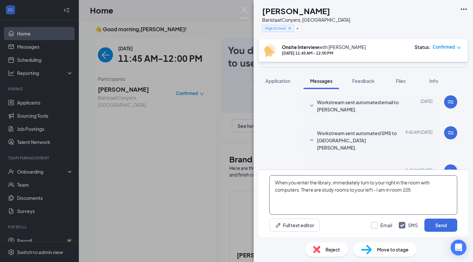
type textarea "When you enter the library, immediately turn to your right in the room with com…"
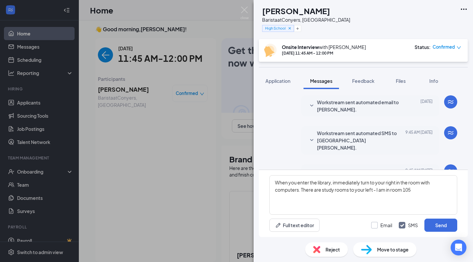
click at [380, 224] on label "Email" at bounding box center [381, 225] width 21 height 7
click at [380, 224] on input "Email" at bounding box center [381, 225] width 21 height 7
checkbox input "true"
click at [445, 227] on button "Send" at bounding box center [441, 225] width 33 height 13
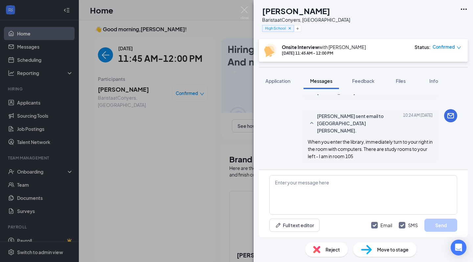
scroll to position [468, 0]
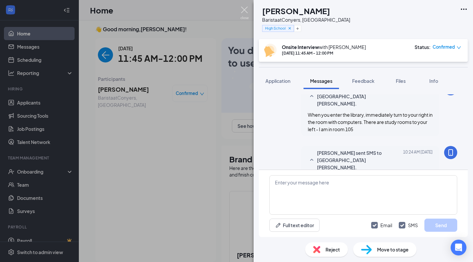
click at [247, 14] on img at bounding box center [245, 13] width 8 height 13
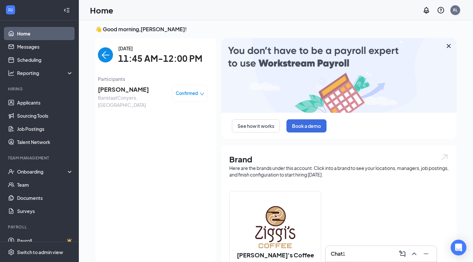
click at [109, 54] on img "back-button" at bounding box center [105, 54] width 15 height 15
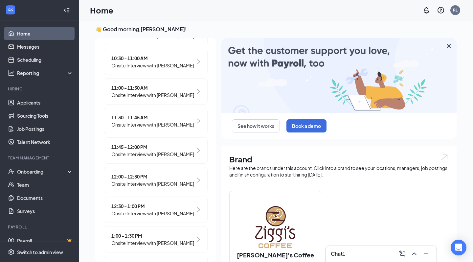
scroll to position [183, 0]
click at [158, 179] on span "Onsite Interview with [PERSON_NAME]" at bounding box center [152, 182] width 83 height 7
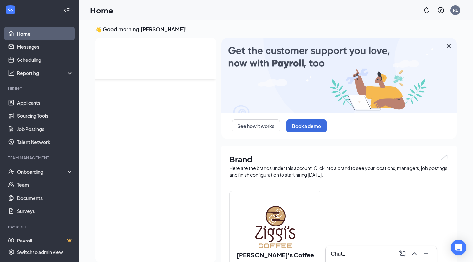
scroll to position [0, 0]
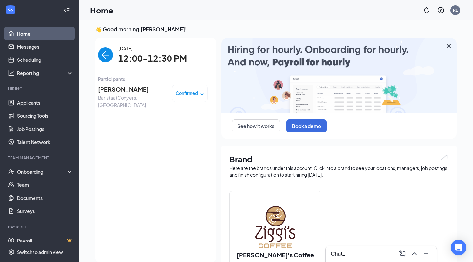
click at [115, 88] on span "[PERSON_NAME]" at bounding box center [132, 89] width 69 height 9
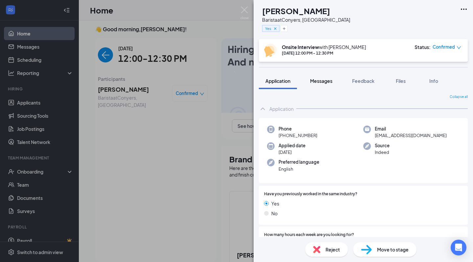
click at [323, 82] on span "Messages" at bounding box center [321, 81] width 22 height 6
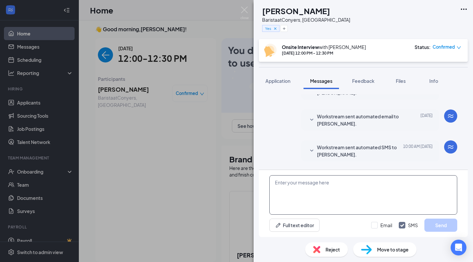
scroll to position [231, 0]
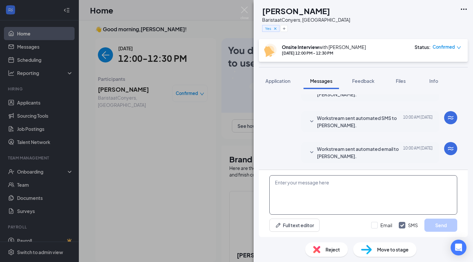
click at [343, 202] on textarea at bounding box center [363, 194] width 188 height 39
paste textarea "When you enter the library, immediately turn to your right in the room with com…"
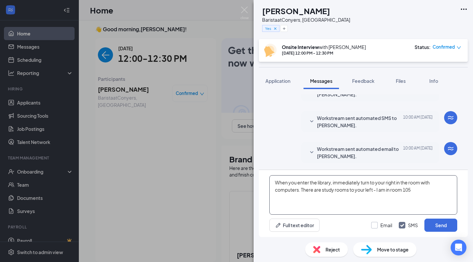
type textarea "When you enter the library, immediately turn to your right in the room with com…"
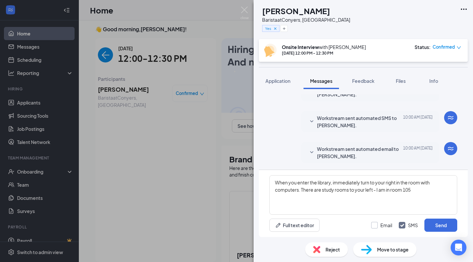
click at [379, 227] on label "Email" at bounding box center [381, 225] width 21 height 7
click at [379, 227] on input "Email" at bounding box center [381, 225] width 21 height 7
checkbox input "true"
click at [437, 230] on button "Send" at bounding box center [441, 225] width 33 height 13
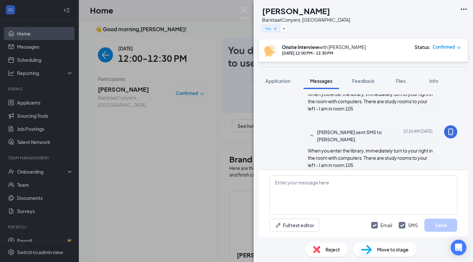
scroll to position [344, 0]
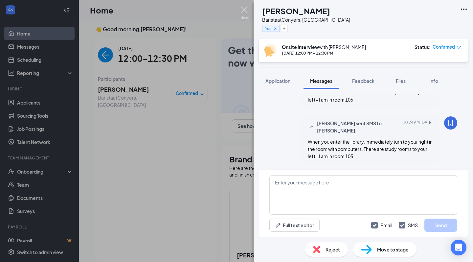
click at [243, 12] on img at bounding box center [245, 13] width 8 height 13
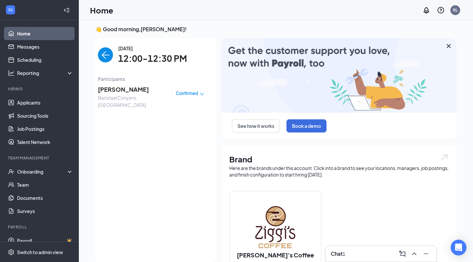
click at [103, 54] on img "back-button" at bounding box center [105, 54] width 15 height 15
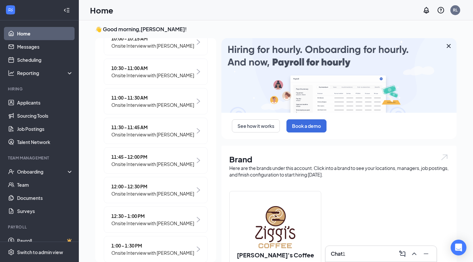
scroll to position [176, 0]
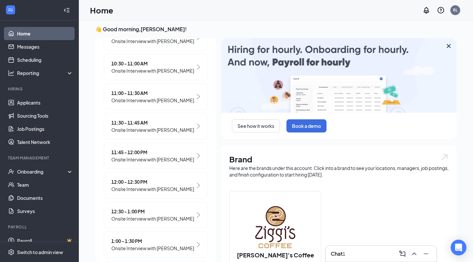
click at [158, 219] on span "Onsite Interview with [PERSON_NAME]" at bounding box center [152, 218] width 83 height 7
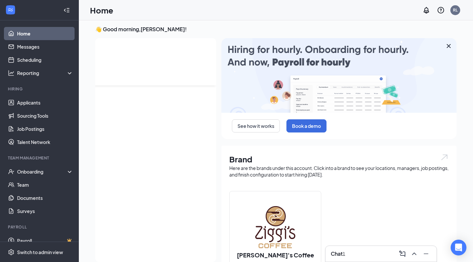
scroll to position [0, 0]
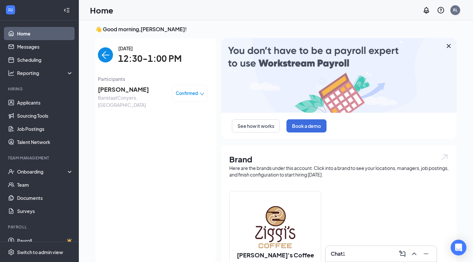
click at [128, 93] on span "[PERSON_NAME]" at bounding box center [132, 89] width 69 height 9
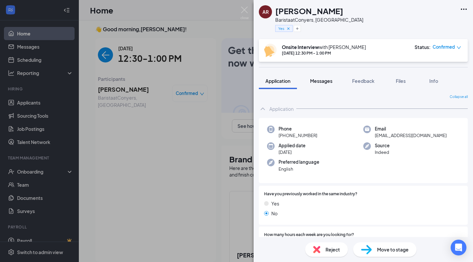
click at [319, 82] on span "Messages" at bounding box center [321, 81] width 22 height 6
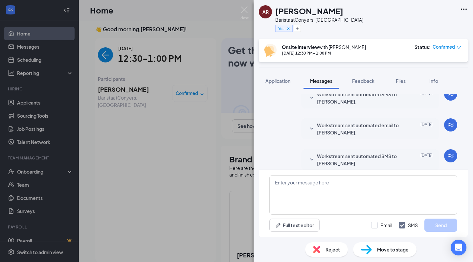
scroll to position [383, 0]
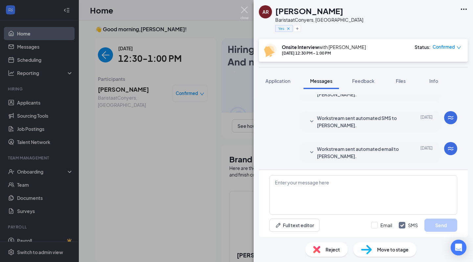
click at [241, 10] on img at bounding box center [245, 13] width 8 height 13
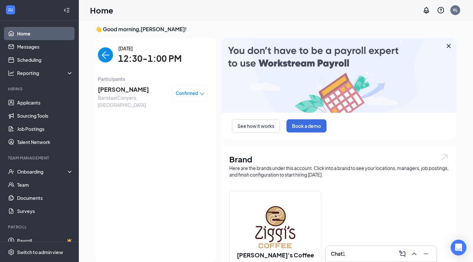
click at [31, 35] on link "Home" at bounding box center [45, 33] width 56 height 13
click at [104, 54] on img "back-button" at bounding box center [105, 54] width 15 height 15
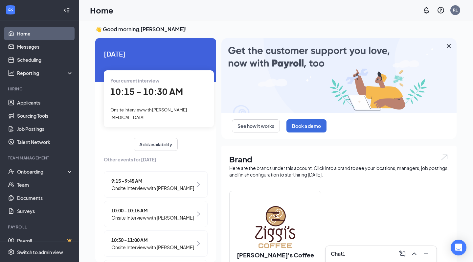
click at [352, 261] on div "Chat 1" at bounding box center [381, 254] width 111 height 16
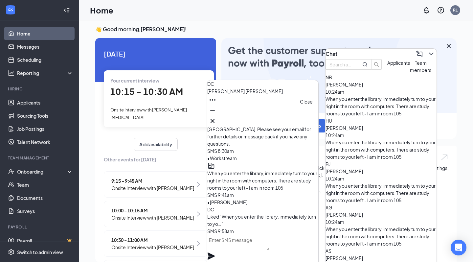
click at [218, 119] on button at bounding box center [212, 121] width 11 height 11
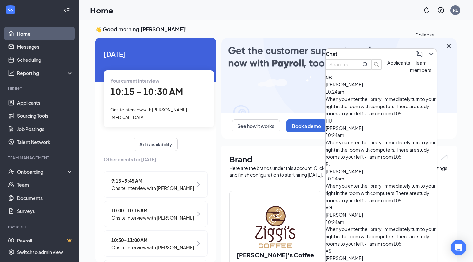
click at [428, 50] on icon "ChevronDown" at bounding box center [431, 54] width 8 height 8
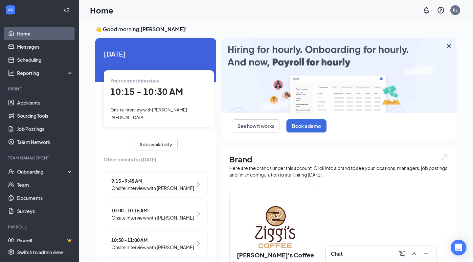
scroll to position [13, 0]
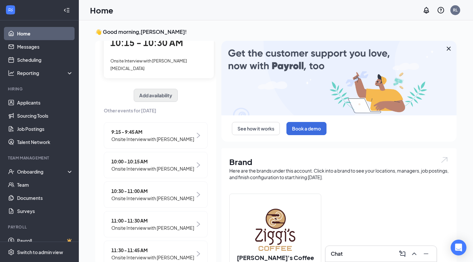
scroll to position [55, 0]
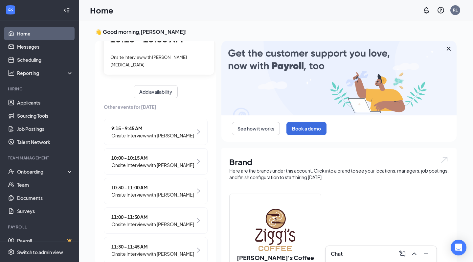
click at [159, 193] on span "Onsite Interview with [PERSON_NAME]" at bounding box center [152, 194] width 83 height 7
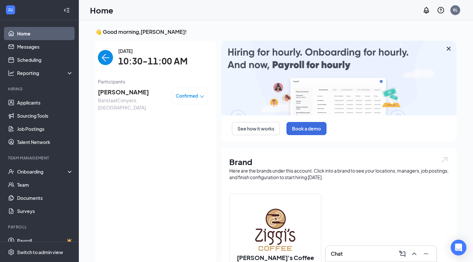
scroll to position [0, 0]
click at [130, 94] on span "[PERSON_NAME]" at bounding box center [132, 91] width 69 height 9
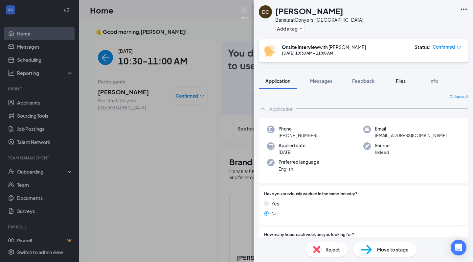
click at [401, 81] on span "Files" at bounding box center [401, 81] width 10 height 6
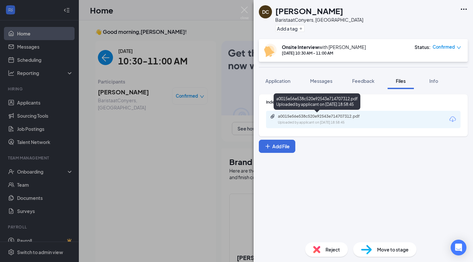
click at [332, 120] on div "a0015e56e538c520e92543e714707312.pdf Uploaded by applicant on [DATE] 18:58:45" at bounding box center [323, 120] width 106 height 12
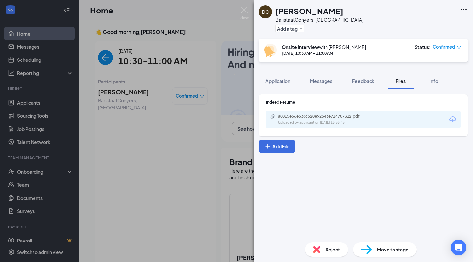
click at [163, 131] on div "DC [PERSON_NAME] Barista at Conyers, [GEOGRAPHIC_DATA] Add a tag Onsite Intervi…" at bounding box center [236, 131] width 473 height 262
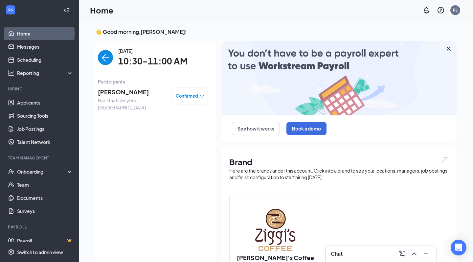
click at [101, 60] on img "back-button" at bounding box center [105, 57] width 15 height 15
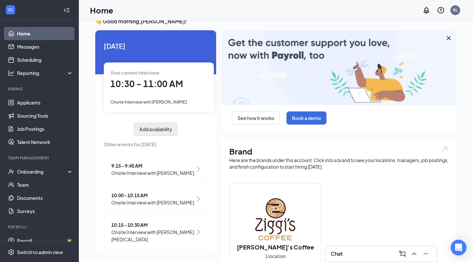
scroll to position [104, 0]
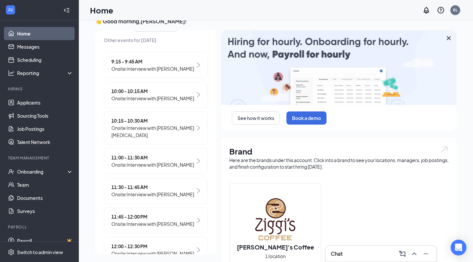
click at [338, 256] on h3 "Chat" at bounding box center [337, 253] width 12 height 7
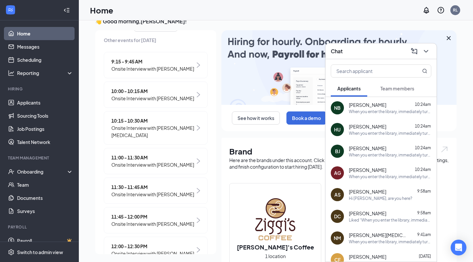
click at [390, 102] on div "[PERSON_NAME] 10:24am" at bounding box center [390, 105] width 82 height 7
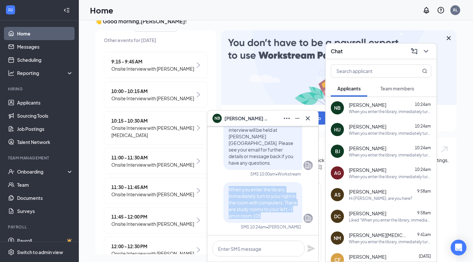
drag, startPoint x: 274, startPoint y: 215, endPoint x: 226, endPoint y: 188, distance: 55.2
click at [226, 188] on div "When you enter the library, immediately turn to your right in the room with com…" at bounding box center [262, 202] width 79 height 41
copy span "When you enter the library, immediately turn to your right in the room with com…"
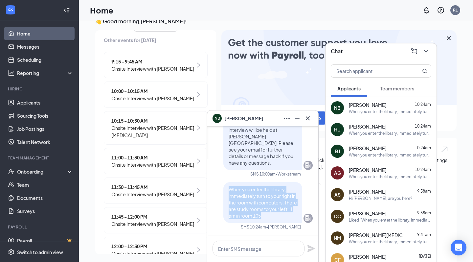
click at [313, 118] on button at bounding box center [308, 118] width 11 height 11
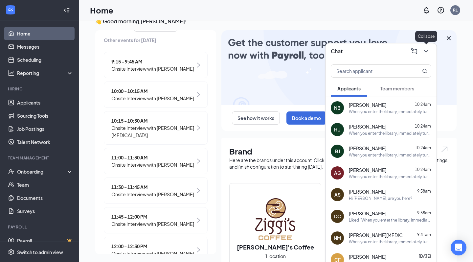
click at [428, 49] on icon "ChevronDown" at bounding box center [426, 51] width 8 height 8
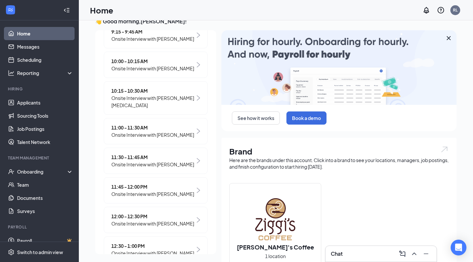
scroll to position [136, 0]
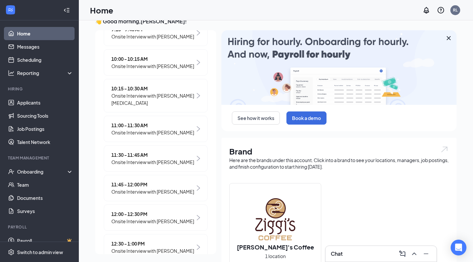
click at [148, 218] on span "Onsite Interview with [PERSON_NAME]" at bounding box center [152, 221] width 83 height 7
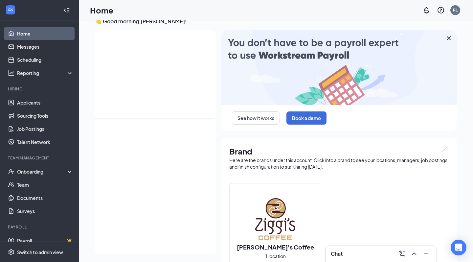
scroll to position [0, 0]
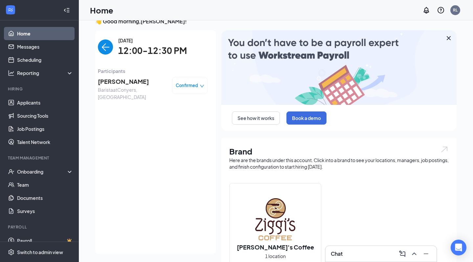
click at [118, 80] on span "[PERSON_NAME]" at bounding box center [132, 81] width 69 height 9
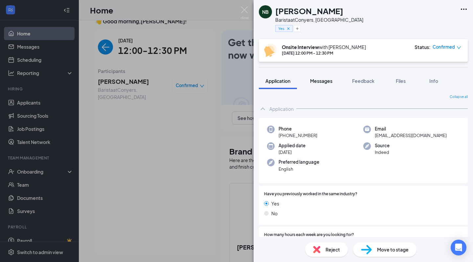
click at [313, 81] on span "Messages" at bounding box center [321, 81] width 22 height 6
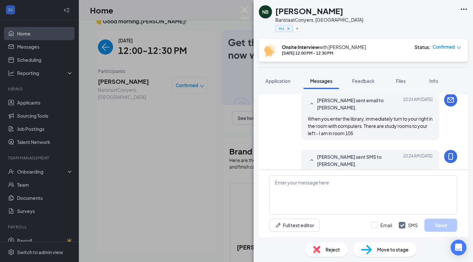
scroll to position [294, 0]
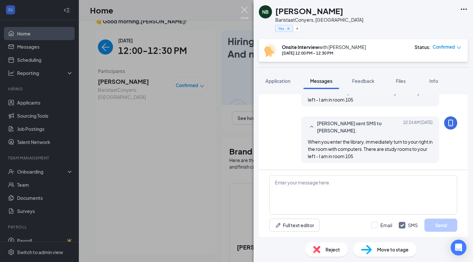
click at [244, 10] on img at bounding box center [245, 13] width 8 height 13
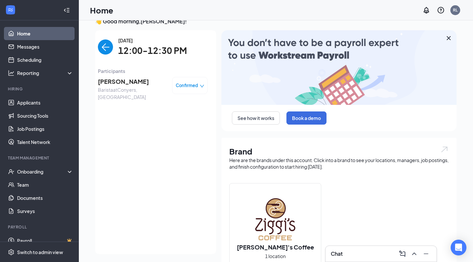
click at [103, 48] on img "back-button" at bounding box center [105, 46] width 15 height 15
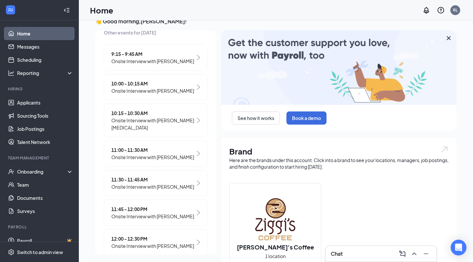
scroll to position [112, 0]
click at [142, 242] on span "Onsite Interview with [PERSON_NAME]" at bounding box center [152, 245] width 83 height 7
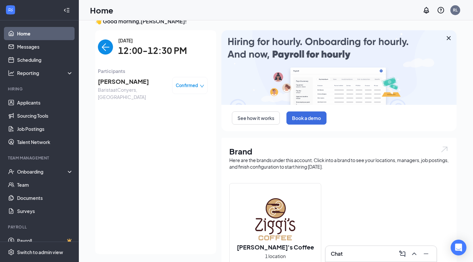
click at [106, 49] on img "back-button" at bounding box center [105, 46] width 15 height 15
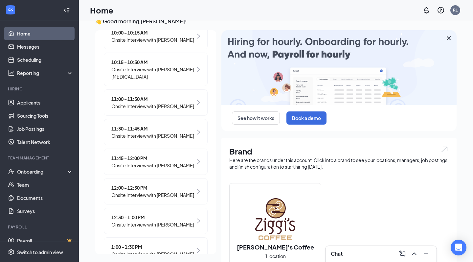
scroll to position [173, 0]
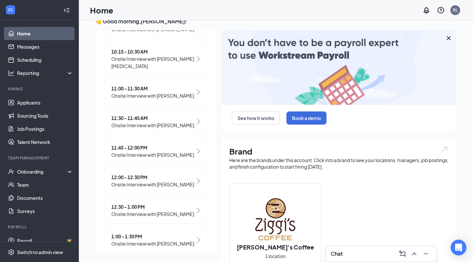
click at [145, 215] on span "Onsite Interview with [PERSON_NAME]" at bounding box center [152, 213] width 83 height 7
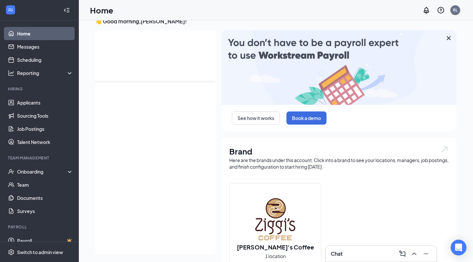
scroll to position [0, 0]
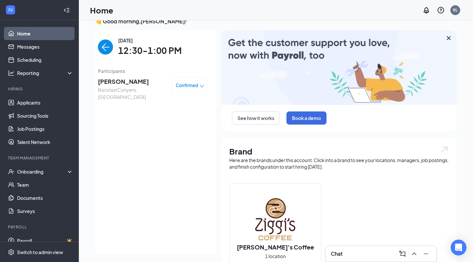
click at [126, 73] on span "Participants" at bounding box center [153, 70] width 110 height 7
click at [126, 82] on span "[PERSON_NAME]" at bounding box center [132, 81] width 69 height 9
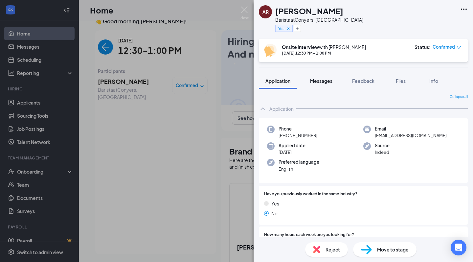
click at [313, 81] on span "Messages" at bounding box center [321, 81] width 22 height 6
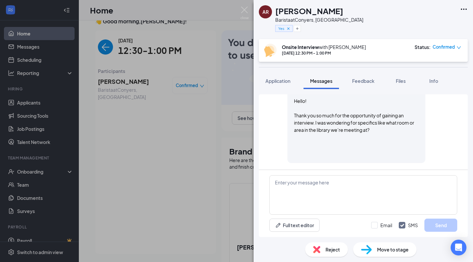
scroll to position [310, 0]
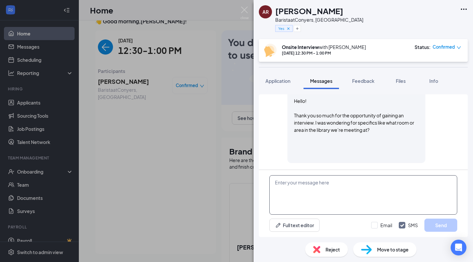
click at [312, 202] on textarea at bounding box center [363, 194] width 188 height 39
paste textarea "When you enter the library, immediately turn to your right in the room with com…"
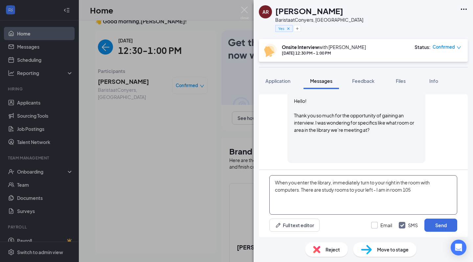
type textarea "When you enter the library, immediately turn to your right in the room with com…"
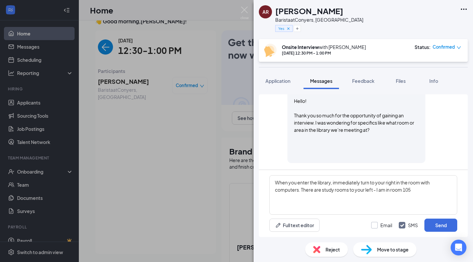
click at [387, 225] on div "Email" at bounding box center [387, 225] width 12 height 7
click at [387, 225] on input "Email" at bounding box center [381, 225] width 21 height 7
checkbox input "true"
click at [437, 223] on button "Send" at bounding box center [441, 225] width 33 height 13
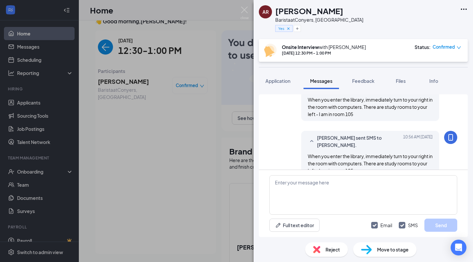
scroll to position [423, 0]
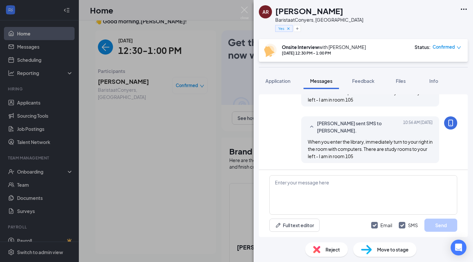
click at [245, 11] on img at bounding box center [245, 13] width 8 height 13
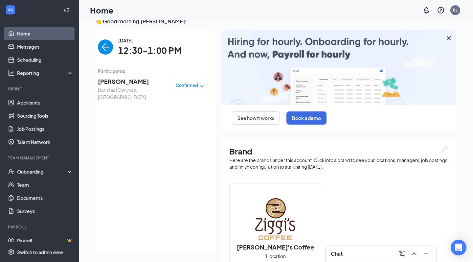
click at [38, 35] on link "Home" at bounding box center [45, 33] width 56 height 13
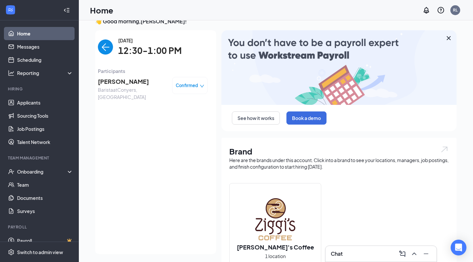
click at [104, 44] on img "back-button" at bounding box center [105, 46] width 15 height 15
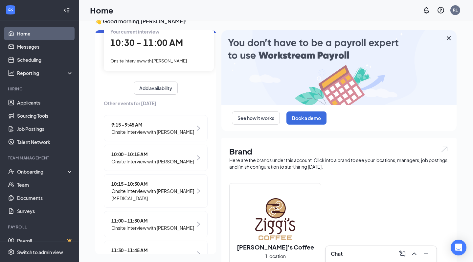
scroll to position [94, 0]
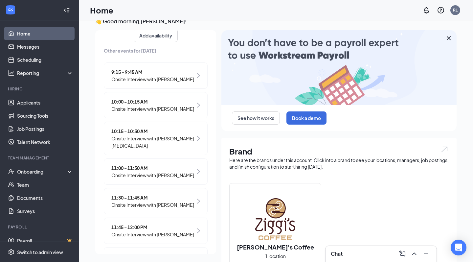
click at [140, 179] on div "11:00 - 11:30 AM Onsite Interview with [PERSON_NAME]" at bounding box center [156, 171] width 104 height 26
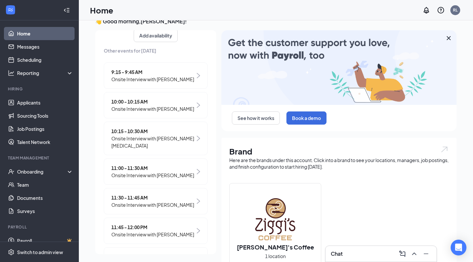
scroll to position [0, 0]
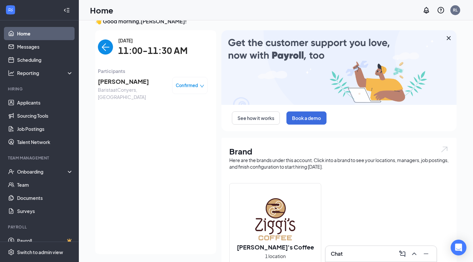
click at [137, 87] on span "Barista at [GEOGRAPHIC_DATA], [GEOGRAPHIC_DATA]" at bounding box center [132, 93] width 69 height 14
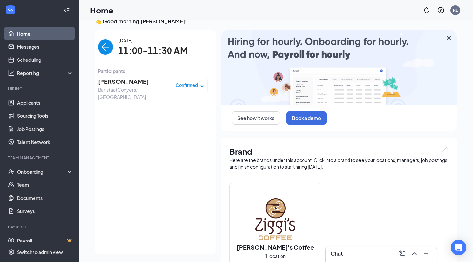
click at [132, 81] on span "[PERSON_NAME]" at bounding box center [132, 81] width 69 height 9
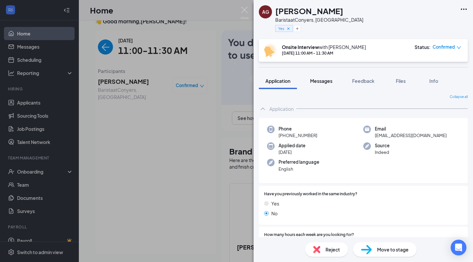
click at [320, 77] on button "Messages" at bounding box center [321, 81] width 35 height 16
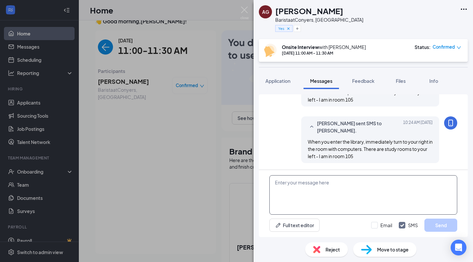
scroll to position [294, 0]
click at [320, 186] on textarea at bounding box center [363, 194] width 188 height 39
type textarea "Hi [PERSON_NAME], are you here?"
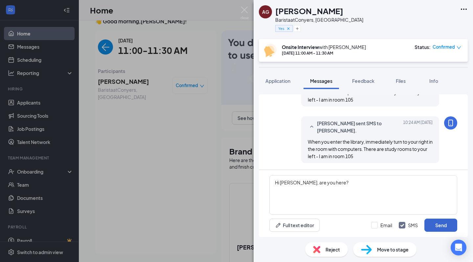
click at [434, 228] on button "Send" at bounding box center [441, 225] width 33 height 13
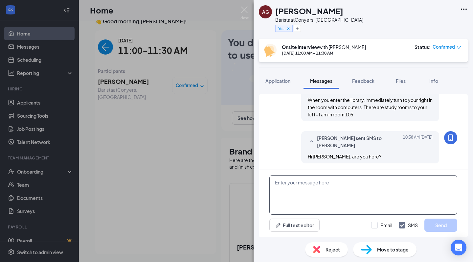
scroll to position [336, 0]
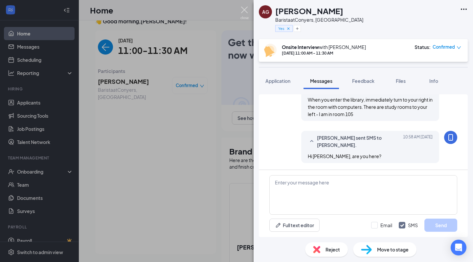
click at [245, 10] on img at bounding box center [245, 13] width 8 height 13
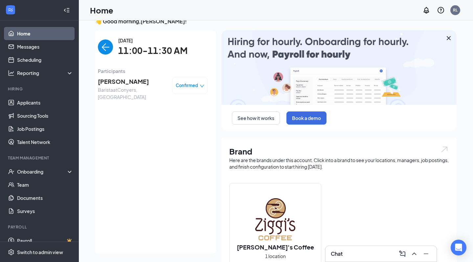
click at [21, 36] on link "Home" at bounding box center [45, 33] width 56 height 13
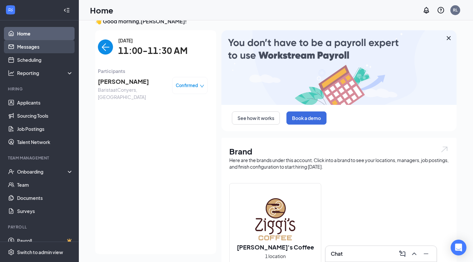
click at [46, 47] on link "Messages" at bounding box center [45, 46] width 56 height 13
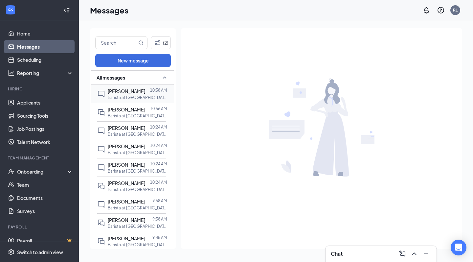
click at [122, 98] on p "Barista at [GEOGRAPHIC_DATA], [GEOGRAPHIC_DATA]" at bounding box center [137, 98] width 59 height 6
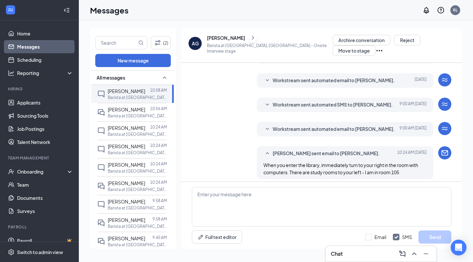
scroll to position [96, 0]
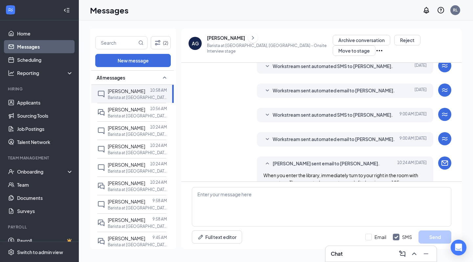
click at [277, 144] on div "Workstream sent automated email to [PERSON_NAME]. [DATE] 9:00 AM Hi [PERSON_NAM…" at bounding box center [322, 141] width 260 height 18
click at [277, 139] on div "Workstream sent automated email to [PERSON_NAME]. [DATE] 9:00 AM Hi [PERSON_NAM…" at bounding box center [345, 139] width 177 height 14
click at [280, 135] on span "Workstream sent automated email to [PERSON_NAME]." at bounding box center [334, 139] width 122 height 8
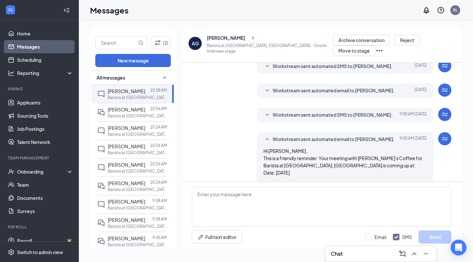
click at [280, 135] on span "Workstream sent automated email to [PERSON_NAME]." at bounding box center [334, 139] width 122 height 8
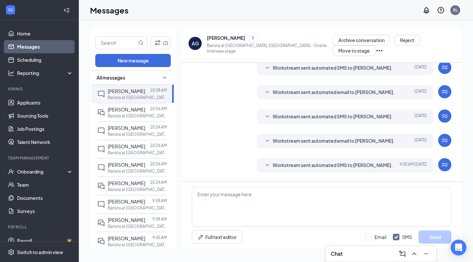
scroll to position [40, 0]
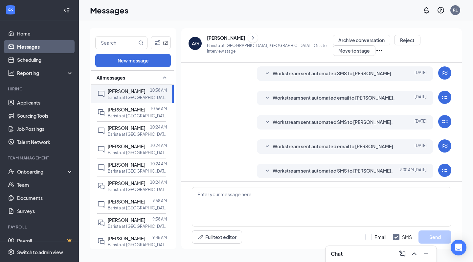
click at [298, 118] on span "Workstream sent automated SMS to [PERSON_NAME]." at bounding box center [333, 122] width 120 height 8
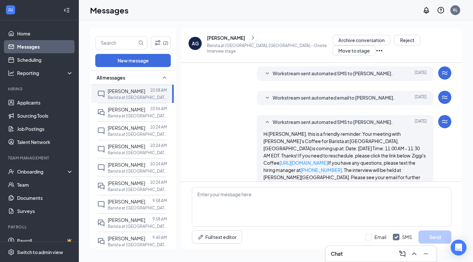
click at [298, 118] on span "Workstream sent automated SMS to [PERSON_NAME]." at bounding box center [333, 122] width 120 height 8
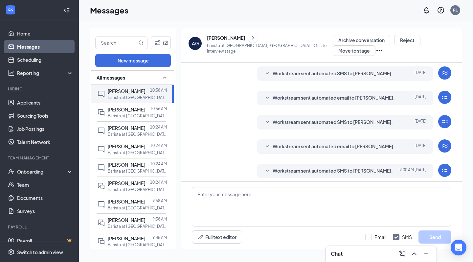
scroll to position [7, 0]
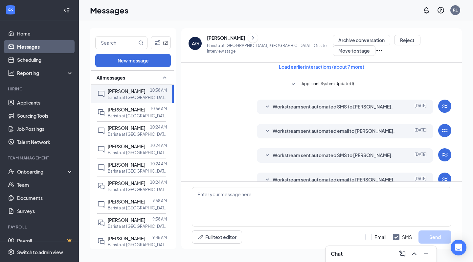
click at [300, 103] on span "Workstream sent automated SMS to [PERSON_NAME]." at bounding box center [333, 107] width 120 height 8
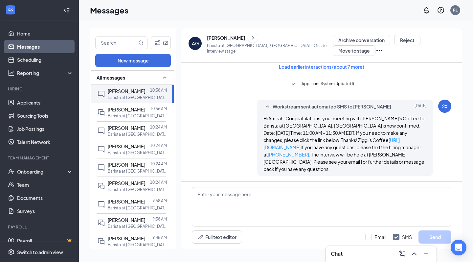
click at [300, 103] on span "Workstream sent automated SMS to [PERSON_NAME]." at bounding box center [333, 107] width 120 height 8
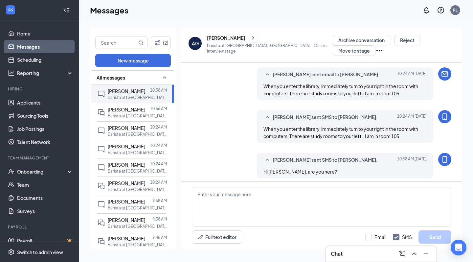
scroll to position [184, 0]
click at [33, 32] on link "Home" at bounding box center [45, 33] width 56 height 13
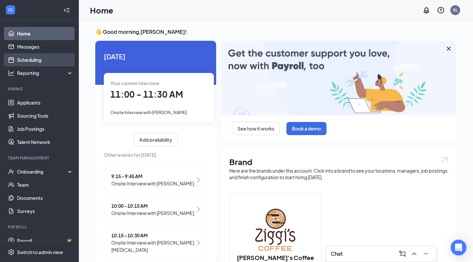
click at [44, 61] on link "Scheduling" at bounding box center [45, 59] width 56 height 13
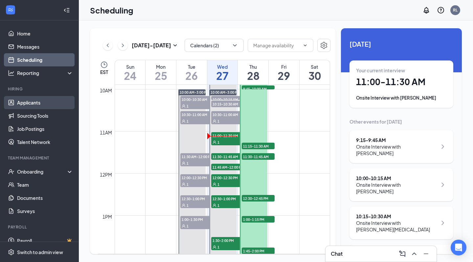
scroll to position [417, 0]
click at [17, 108] on link "Applicants" at bounding box center [45, 102] width 56 height 13
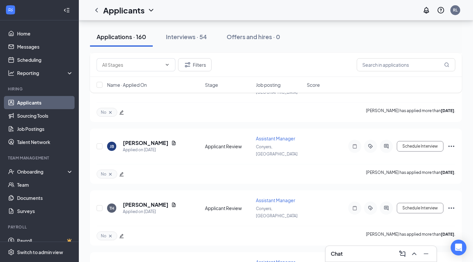
scroll to position [6484, 0]
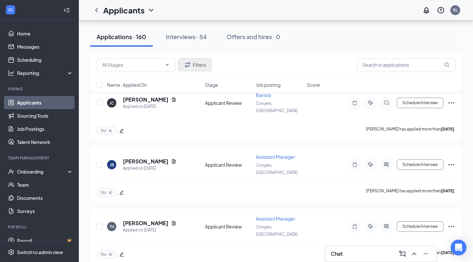
click at [197, 60] on button "Filters" at bounding box center [195, 64] width 34 height 13
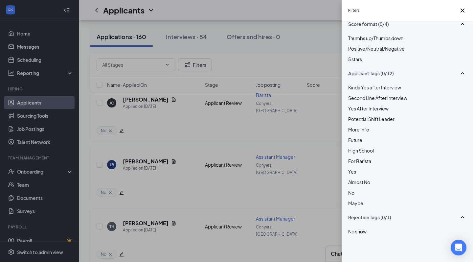
scroll to position [113, 0]
click at [356, 169] on span "Yes" at bounding box center [352, 172] width 8 height 6
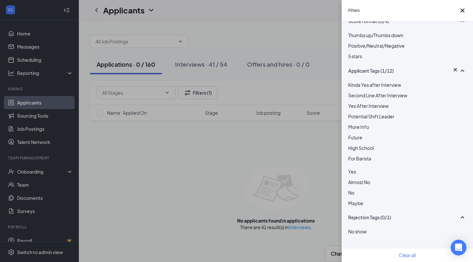
click at [375, 169] on div "Yes" at bounding box center [407, 170] width 118 height 10
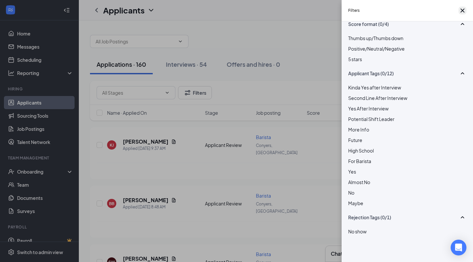
click at [459, 13] on icon "Cross" at bounding box center [463, 11] width 8 height 8
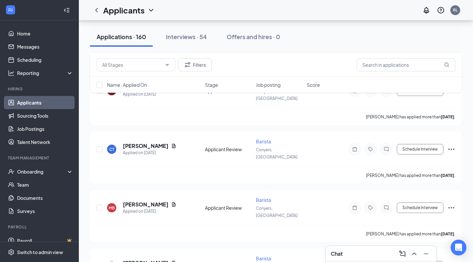
scroll to position [3508, 0]
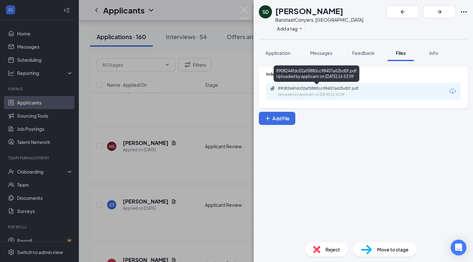
click at [348, 90] on div "8908244fdc02af0880cc98407a62bd0f.pdf" at bounding box center [324, 88] width 92 height 5
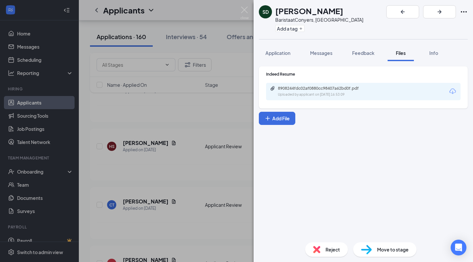
click at [467, 11] on icon "Ellipses" at bounding box center [464, 11] width 6 height 1
click at [411, 137] on div "Indeed Resume 8908244fdc02af0880cc98407a62bd0f.pdf Uploaded by applicant on [DA…" at bounding box center [363, 149] width 219 height 176
click at [246, 11] on img at bounding box center [245, 13] width 8 height 13
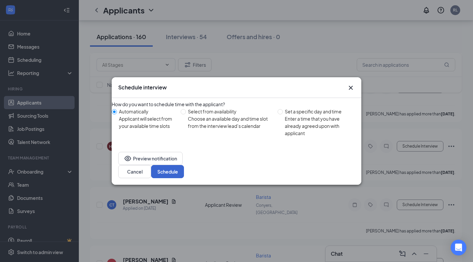
click at [184, 174] on button "Schedule" at bounding box center [167, 171] width 33 height 13
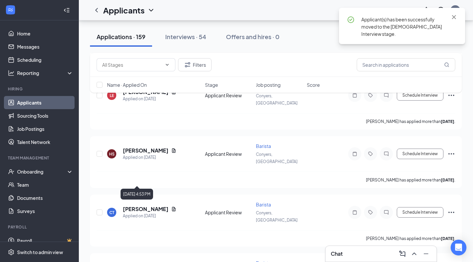
scroll to position [3497, 0]
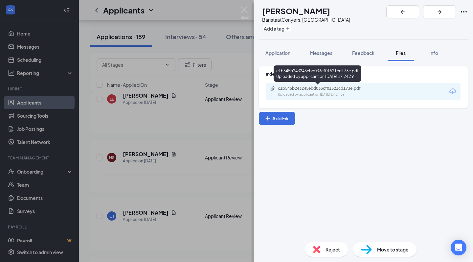
click at [323, 90] on div "c1b545b243245ebd033cf01521cd173e.pdf" at bounding box center [324, 88] width 92 height 5
click at [291, 27] on button "Add a tag" at bounding box center [276, 28] width 29 height 7
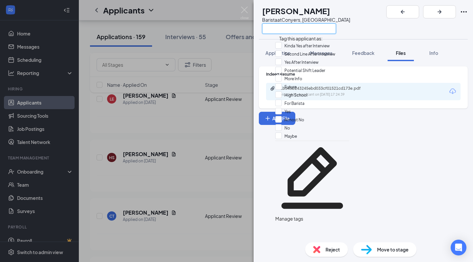
click at [295, 29] on input "text" at bounding box center [299, 28] width 74 height 11
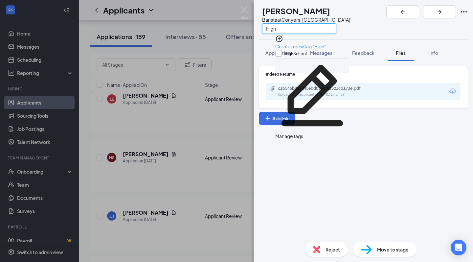
type input "High"
click at [307, 50] on div "High School" at bounding box center [296, 53] width 22 height 7
click at [307, 50] on input "High School" at bounding box center [291, 53] width 32 height 7
click at [282, 51] on div at bounding box center [278, 53] width 7 height 7
click at [284, 51] on input "High School" at bounding box center [291, 53] width 32 height 7
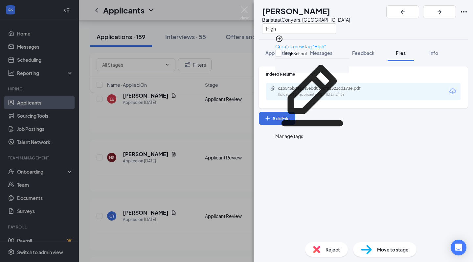
click at [313, 51] on div "High School" at bounding box center [312, 54] width 74 height 8
checkbox input "true"
click at [247, 12] on img at bounding box center [245, 13] width 8 height 13
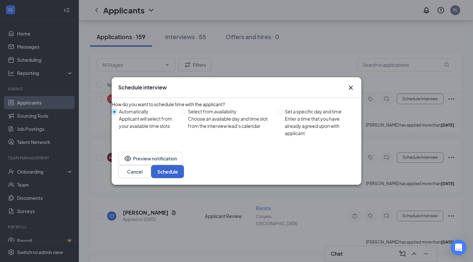
click at [184, 168] on button "Schedule" at bounding box center [167, 171] width 33 height 13
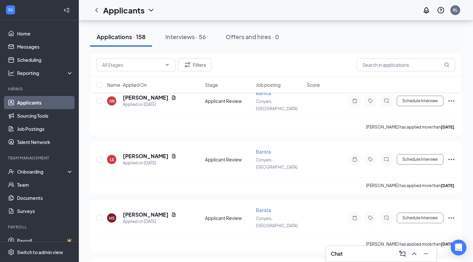
scroll to position [3436, 0]
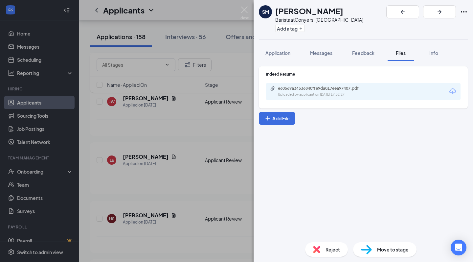
click at [316, 85] on div "e60569a34536840ffe9da017eea97407.pdf Uploaded by applicant on [DATE] 17:32:27" at bounding box center [363, 91] width 195 height 17
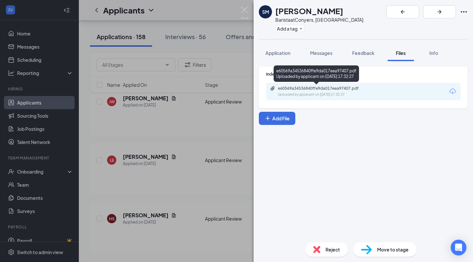
click at [318, 90] on div "e60569a34536840ffe9da017eea97407.pdf" at bounding box center [324, 88] width 92 height 5
